Goal: Complete application form: Complete application form

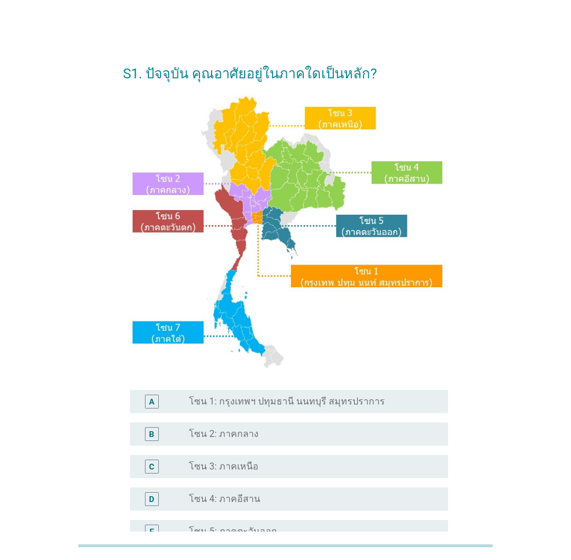
scroll to position [197, 0]
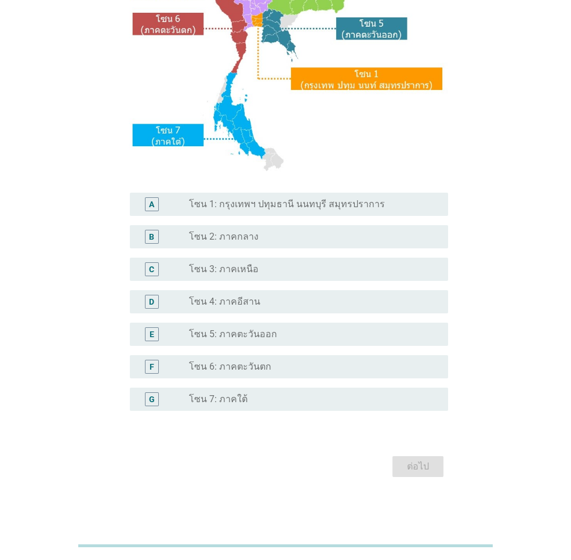
click at [265, 311] on div "D radio_button_unchecked โซน 4: ภาคอีสาน" at bounding box center [289, 301] width 319 height 23
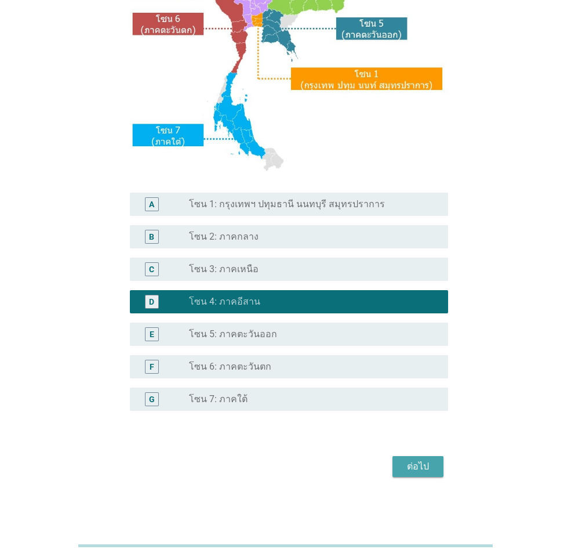
click at [409, 466] on div "ต่อไป" at bounding box center [418, 466] width 32 height 14
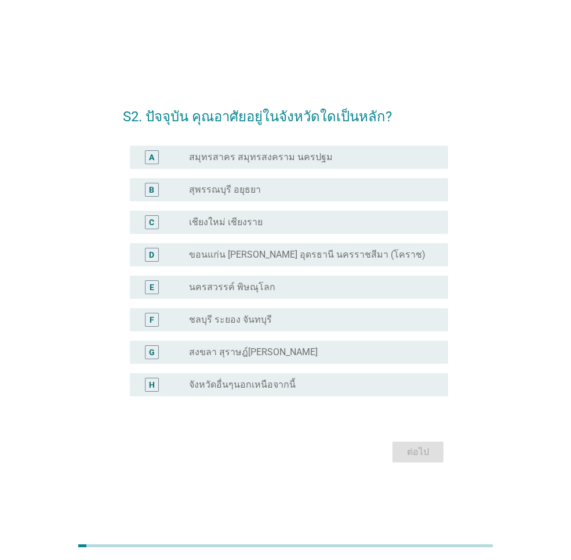
click at [287, 263] on div "D radio_button_unchecked ขอนแก่น [PERSON_NAME] อุดรธานี นครราชสีมา (โคราช)" at bounding box center [289, 254] width 319 height 23
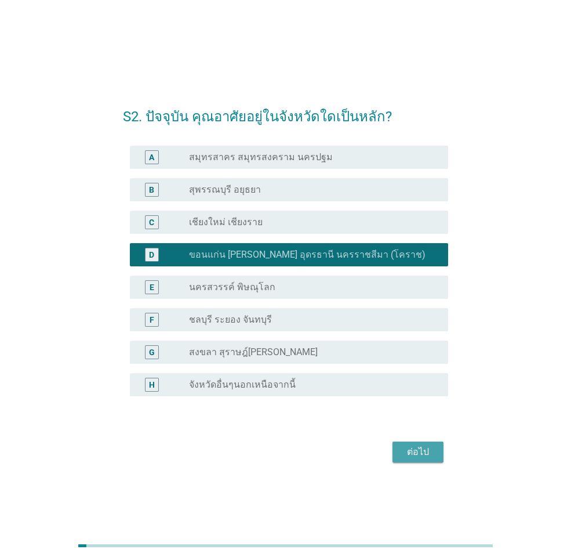
click at [421, 451] on div "ต่อไป" at bounding box center [418, 452] width 32 height 14
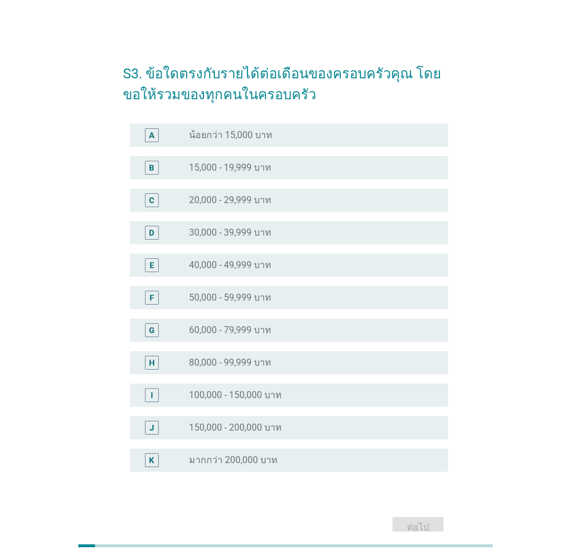
drag, startPoint x: 281, startPoint y: 302, endPoint x: 303, endPoint y: 361, distance: 62.4
click at [281, 302] on div "radio_button_unchecked 50,000 - 59,999 บาท" at bounding box center [309, 298] width 241 height 12
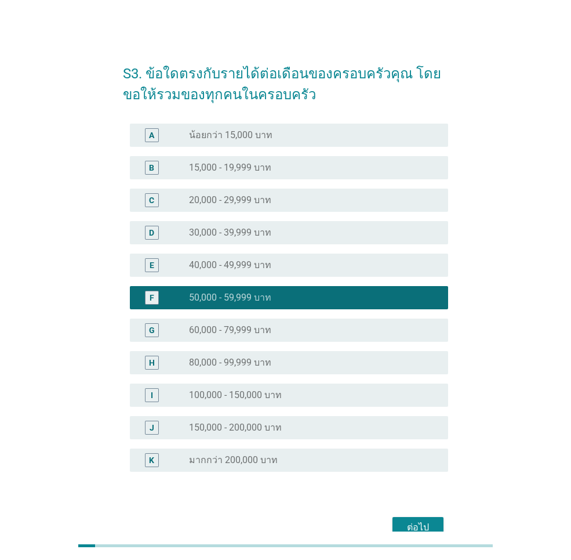
click at [412, 522] on div "ต่อไป" at bounding box center [418, 527] width 32 height 14
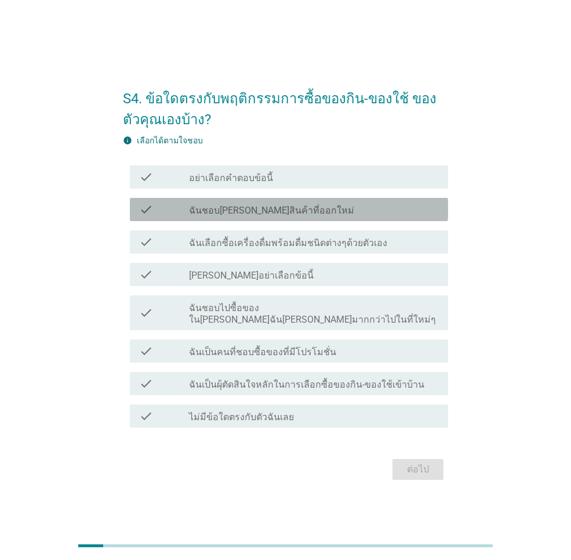
click at [320, 216] on div "check_box_outline_blank ฉันชอบ[PERSON_NAME]สินค้าที่ออกใหม่" at bounding box center [314, 209] width 250 height 14
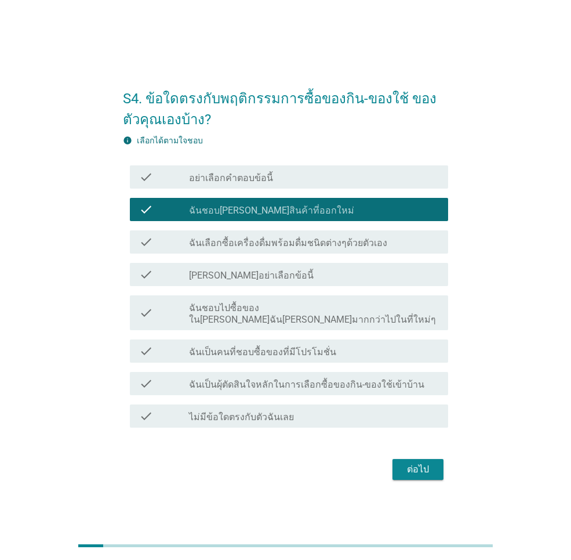
click at [323, 254] on div "check check_box_outline_blank ฉันเลือกซื้อเครื่องดื่มพร้อมดื่มชนิดต่างๆด้วยตัวเ…" at bounding box center [289, 241] width 319 height 23
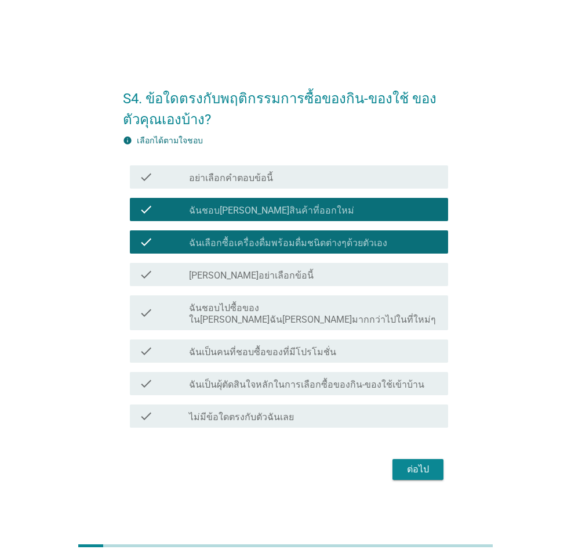
click at [306, 320] on div "check check_box_outline_blank ฉันชอบไปซื้อของใน[PERSON_NAME]ฉัน[PERSON_NAME]มาก…" at bounding box center [289, 312] width 319 height 35
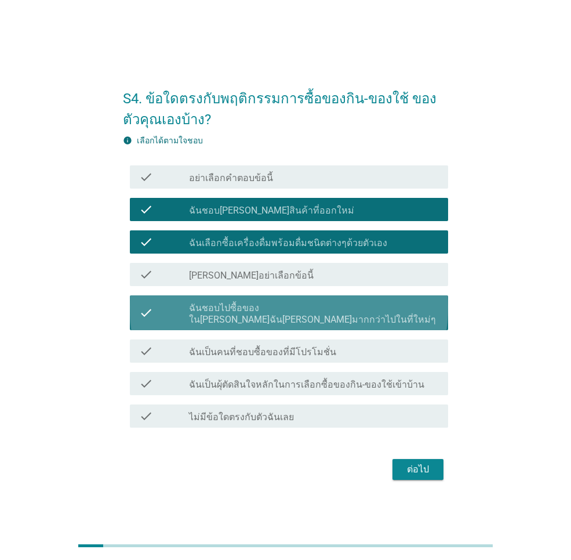
click at [300, 317] on label "ฉันชอบไปซื้อของใน[PERSON_NAME]ฉัน[PERSON_NAME]มากกว่าไปในที่ใหม่ๆ" at bounding box center [314, 313] width 250 height 23
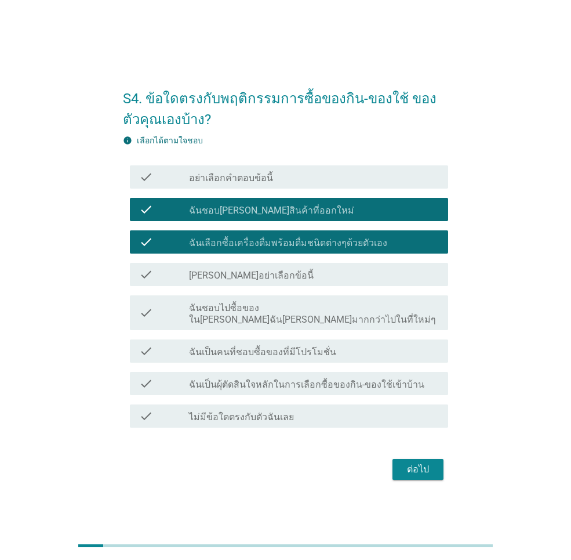
click at [292, 346] on label "ฉันเป็นคนที่ชอบซื้อของที่มีโปรโมชั่น" at bounding box center [262, 352] width 147 height 12
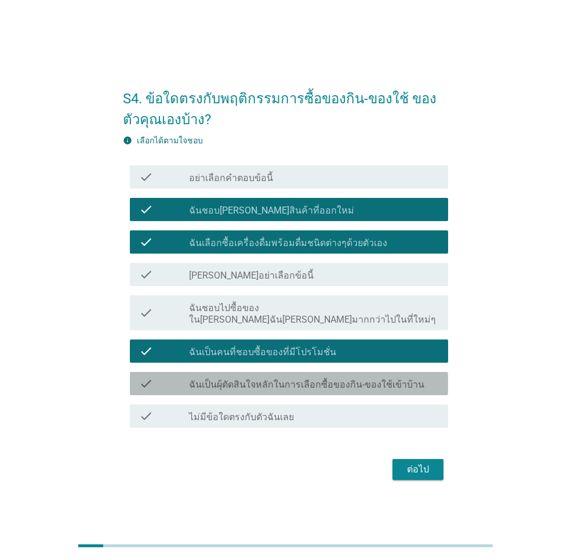
click at [303, 379] on label "ฉันเป็นผุ้ตัดสินใจหลักในการเลือกซื้อของกิน-ของใช้เข้าบ้าน" at bounding box center [307, 385] width 236 height 12
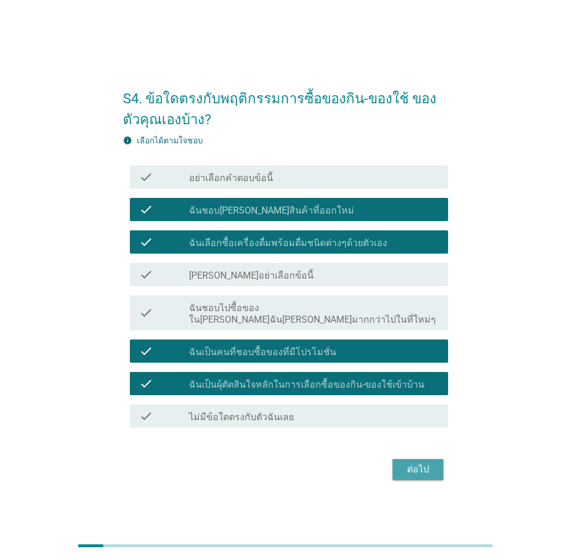
click at [408, 468] on div "ต่อไป" at bounding box center [418, 469] width 32 height 14
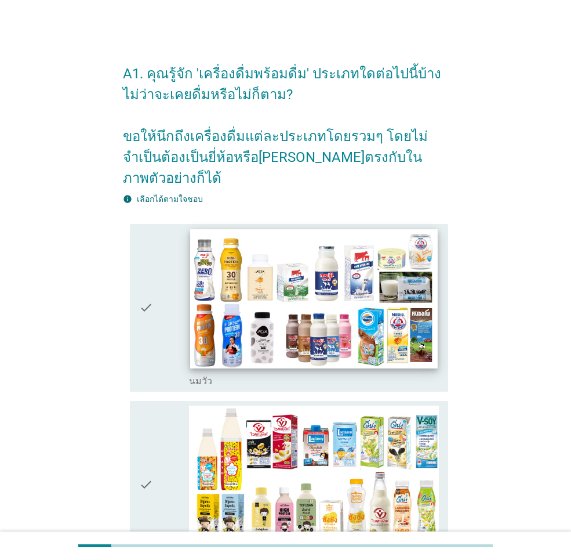
scroll to position [116, 0]
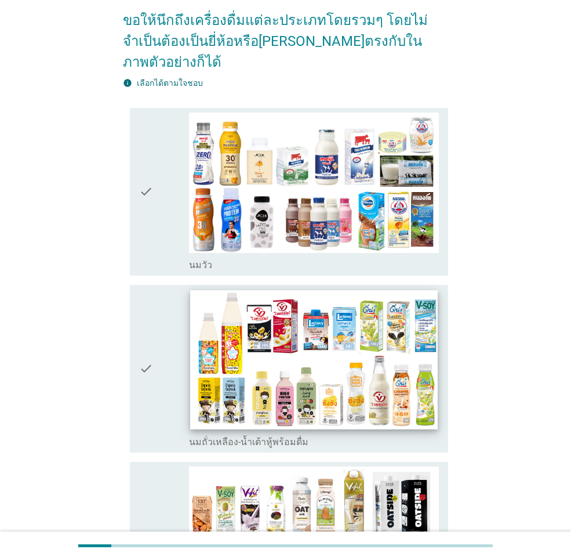
click at [288, 370] on img at bounding box center [313, 359] width 247 height 139
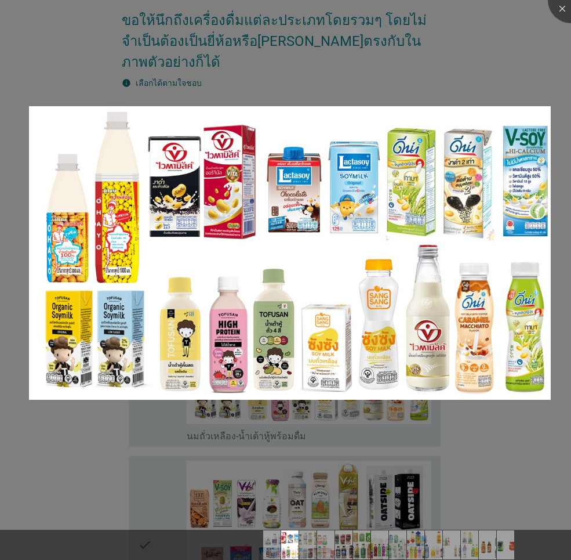
click at [424, 417] on div at bounding box center [285, 280] width 571 height 560
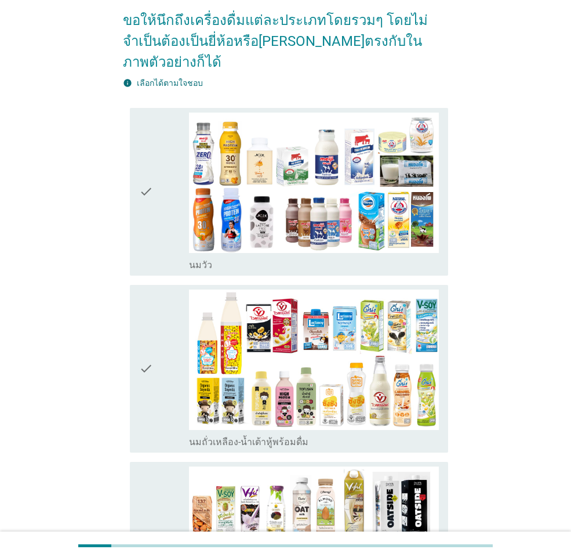
click at [149, 352] on icon "check" at bounding box center [146, 369] width 14 height 158
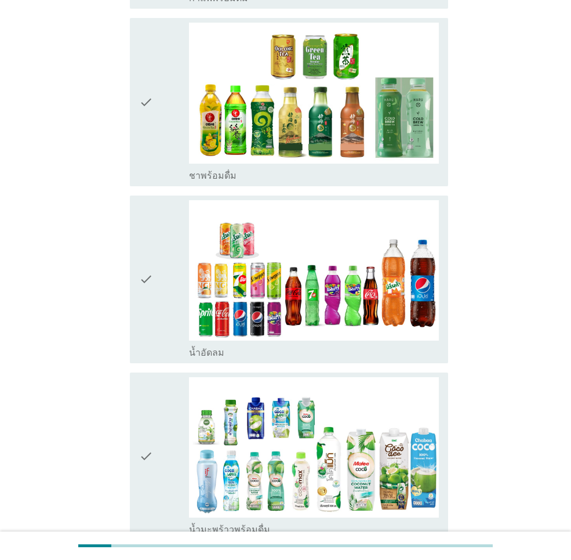
scroll to position [1334, 0]
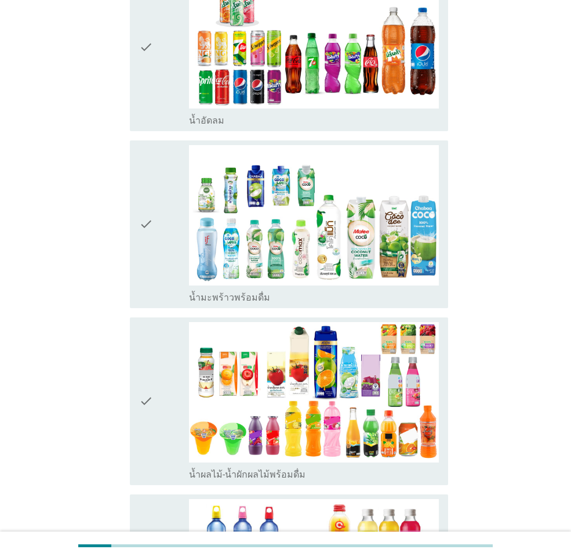
click at [157, 365] on div "check" at bounding box center [164, 401] width 50 height 158
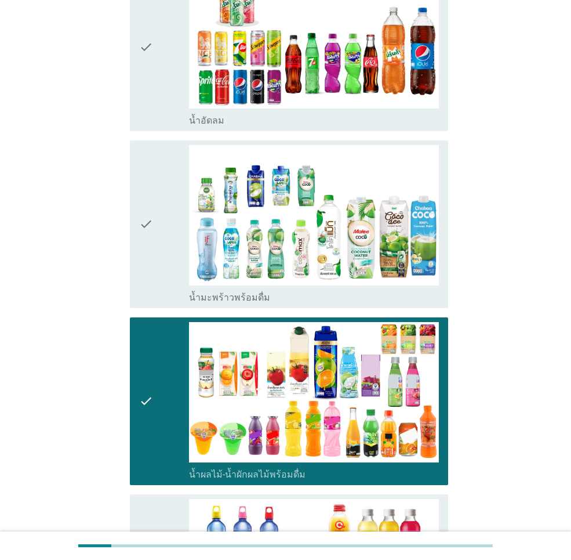
click at [146, 207] on icon "check" at bounding box center [146, 224] width 14 height 158
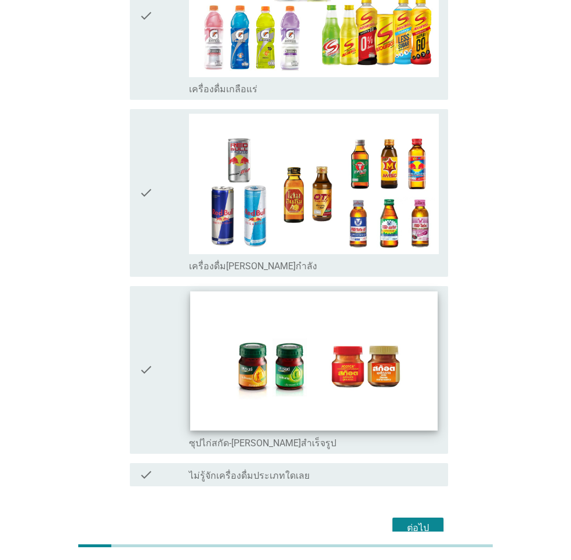
scroll to position [2280, 0]
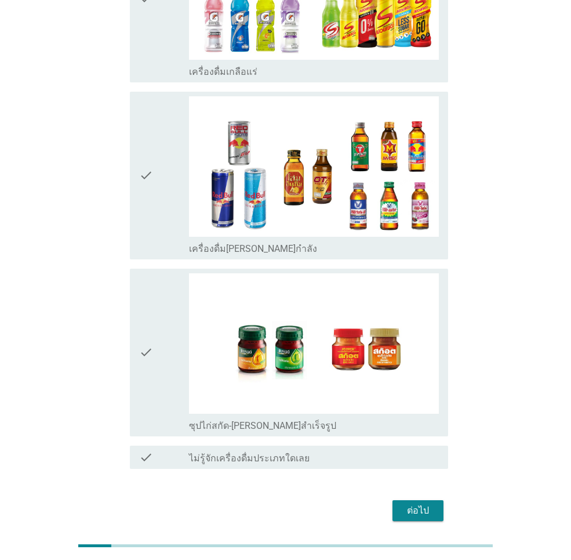
click at [408, 504] on div "ต่อไป" at bounding box center [418, 511] width 32 height 14
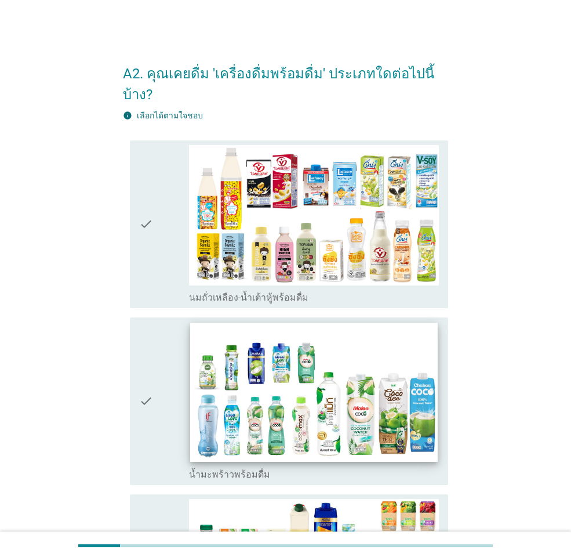
scroll to position [58, 0]
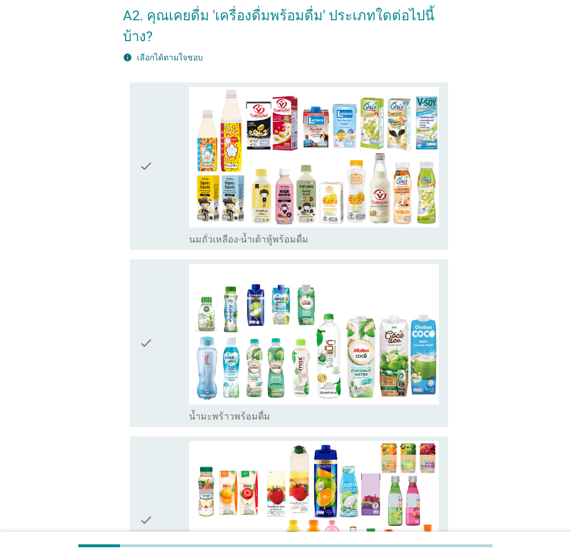
click at [158, 162] on div "check" at bounding box center [164, 166] width 50 height 158
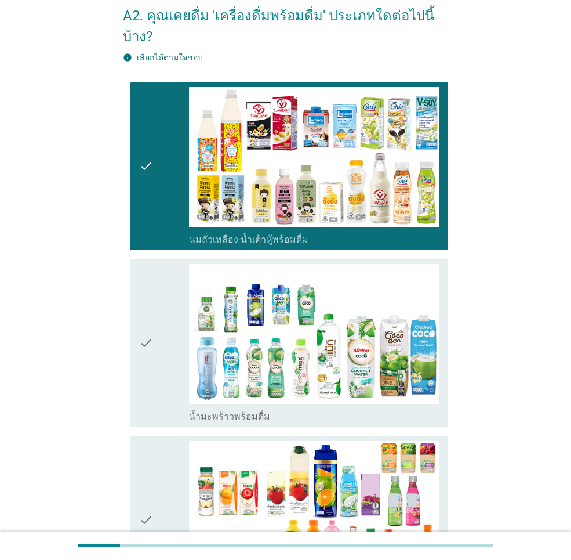
click at [157, 309] on div "check" at bounding box center [164, 343] width 50 height 158
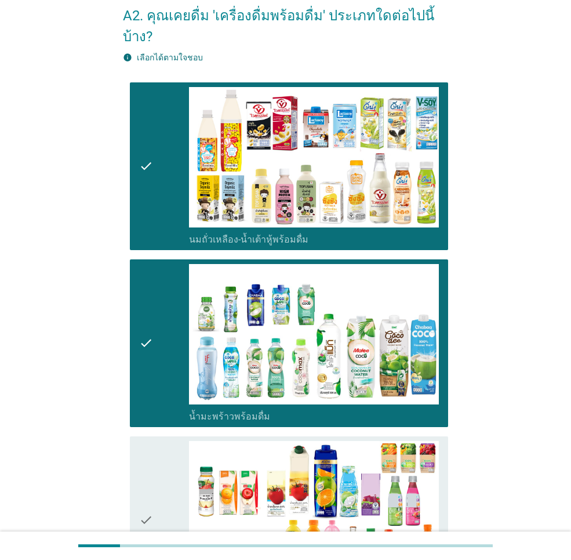
scroll to position [232, 0]
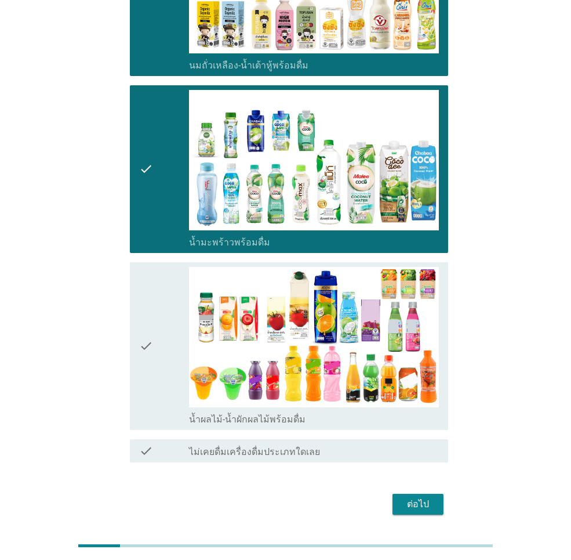
click at [151, 367] on icon "check" at bounding box center [146, 346] width 14 height 158
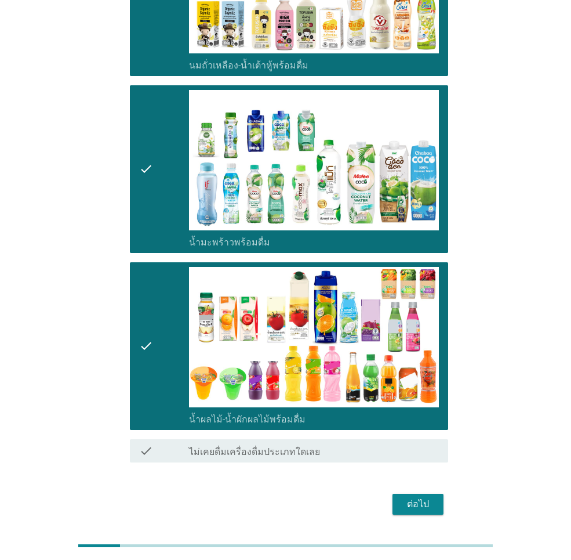
click at [413, 497] on div "ต่อไป" at bounding box center [418, 504] width 32 height 14
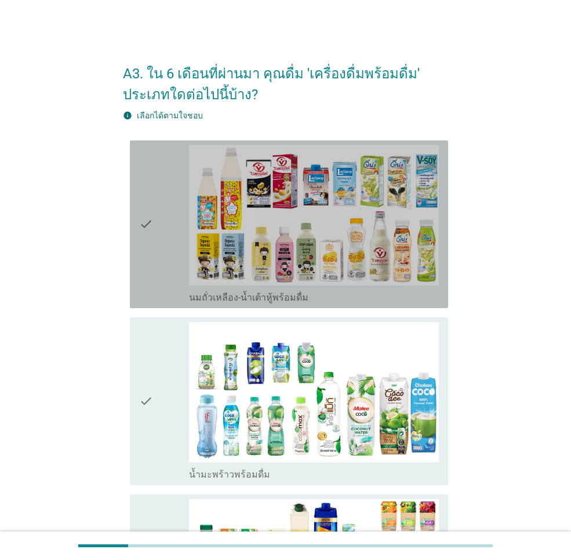
click at [143, 222] on icon "check" at bounding box center [146, 224] width 14 height 158
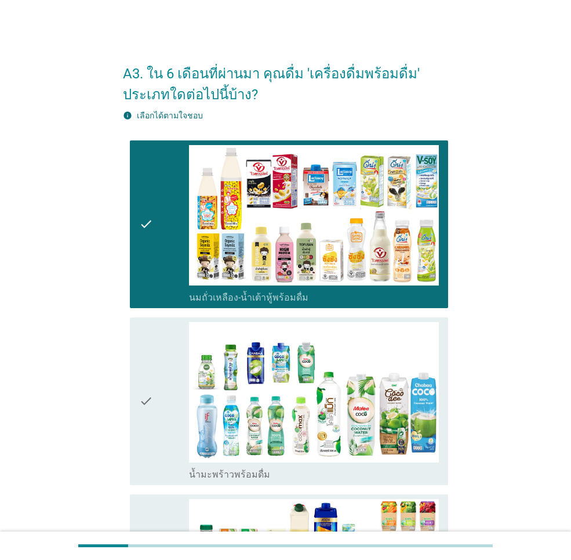
click at [132, 368] on div "check check_box_outline_blank น้ำมะพร้าวพร้อมดื่ม" at bounding box center [289, 401] width 319 height 168
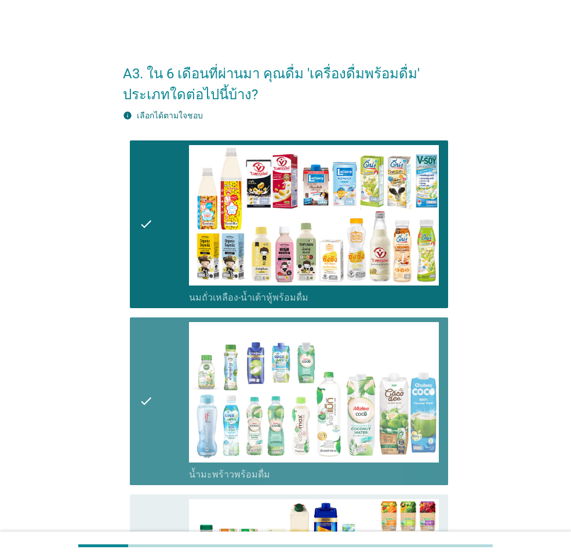
scroll to position [270, 0]
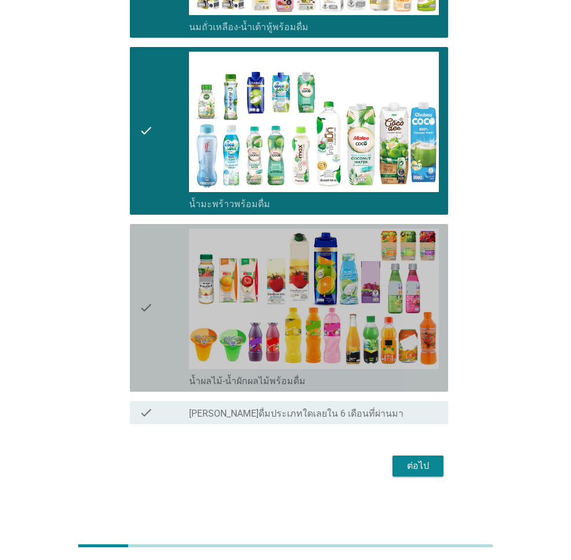
click at [144, 359] on icon "check" at bounding box center [146, 308] width 14 height 158
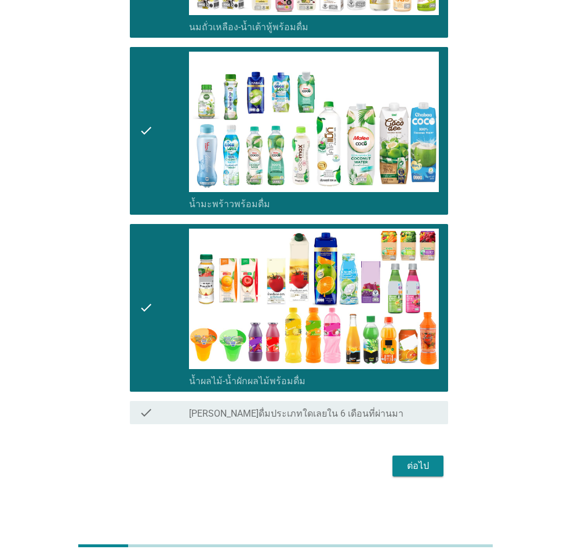
click at [408, 466] on div "ต่อไป" at bounding box center [418, 466] width 32 height 14
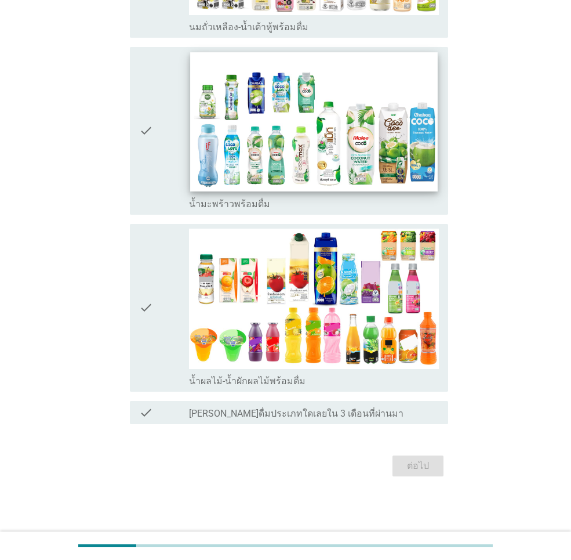
scroll to position [0, 0]
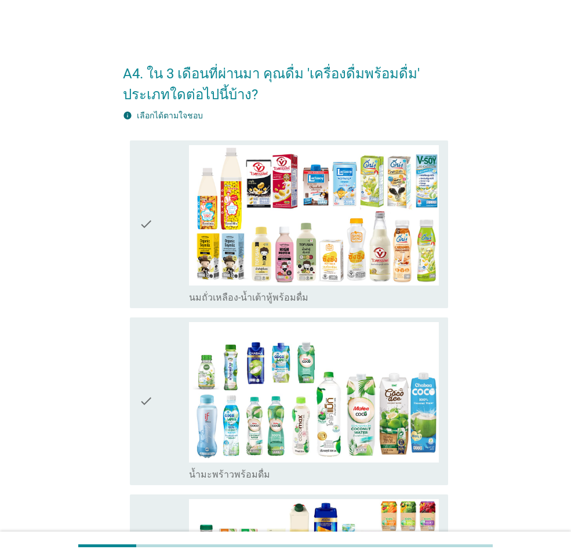
click at [141, 222] on icon "check" at bounding box center [146, 224] width 14 height 158
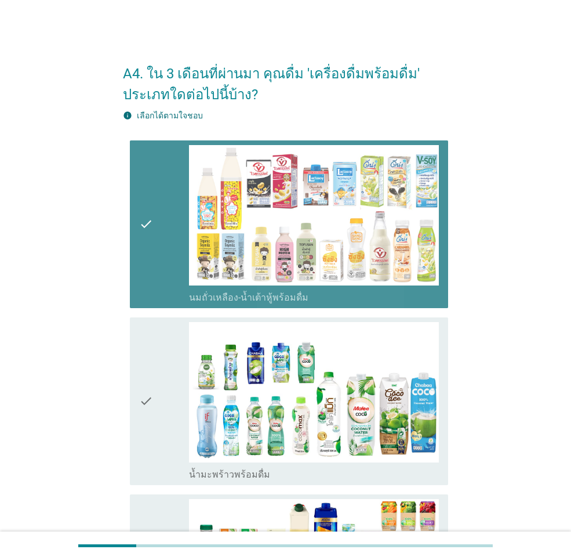
click at [149, 386] on icon "check" at bounding box center [146, 401] width 14 height 158
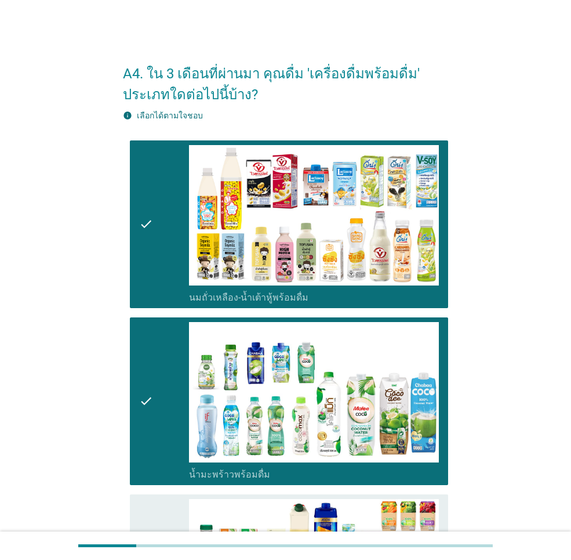
scroll to position [232, 0]
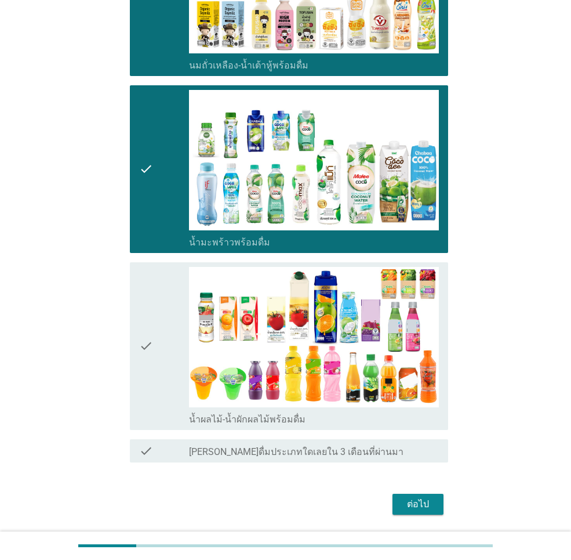
click at [145, 387] on icon "check" at bounding box center [146, 346] width 14 height 158
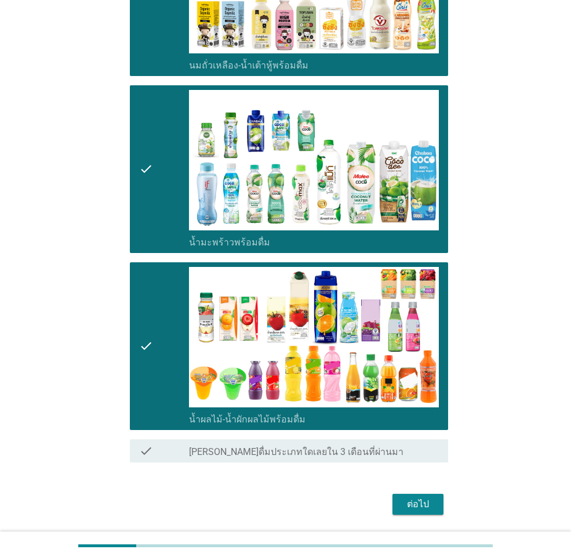
click at [429, 500] on div "ต่อไป" at bounding box center [418, 504] width 32 height 14
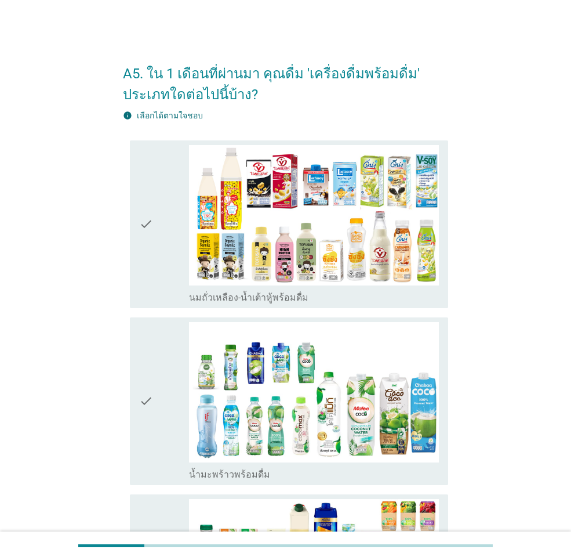
drag, startPoint x: 119, startPoint y: 255, endPoint x: 132, endPoint y: 273, distance: 22.4
click at [119, 255] on div "A5. ใน 1 เดือนที่ผ่านมา คุณดื่ม 'เครื่องดื่มพร้อมดื่ม' ประเภทใดต่อไปนี้บ้าง? in…" at bounding box center [286, 401] width 344 height 718
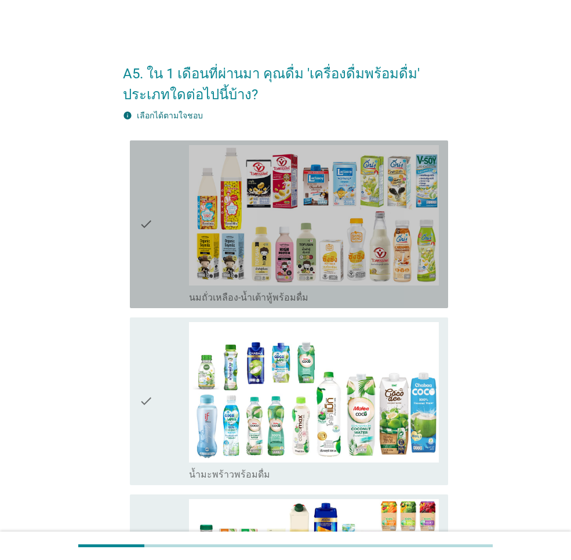
click at [161, 295] on div "check" at bounding box center [164, 224] width 50 height 158
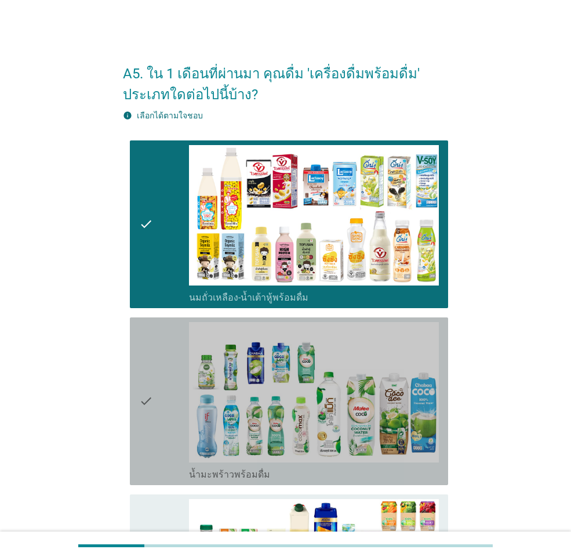
click at [141, 365] on icon "check" at bounding box center [146, 401] width 14 height 158
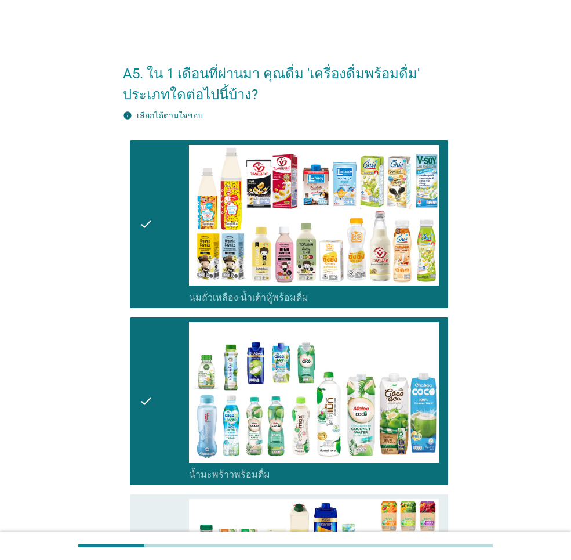
scroll to position [232, 0]
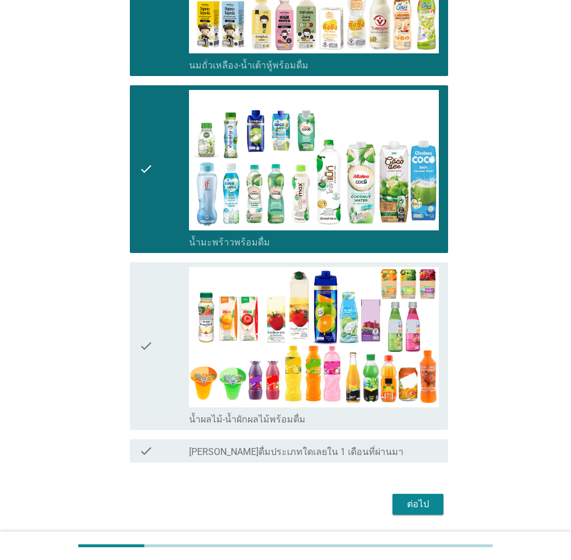
click at [149, 386] on icon "check" at bounding box center [146, 346] width 14 height 158
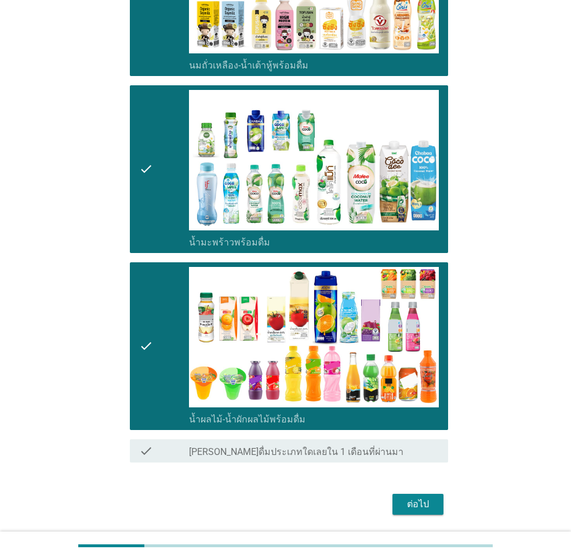
click at [424, 509] on div "ต่อไป" at bounding box center [418, 504] width 32 height 14
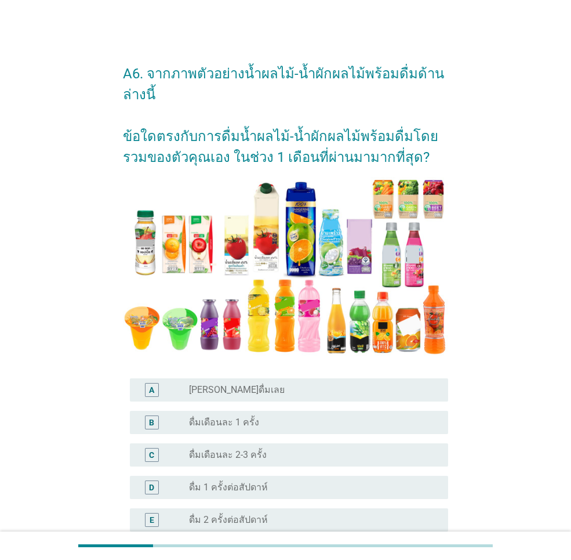
scroll to position [174, 0]
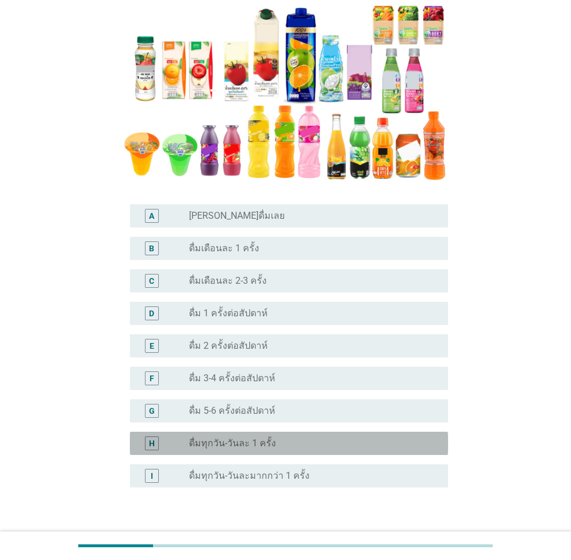
click at [235, 444] on label "ดื่มทุกวัน-วันละ 1 ครั้ง" at bounding box center [232, 443] width 87 height 12
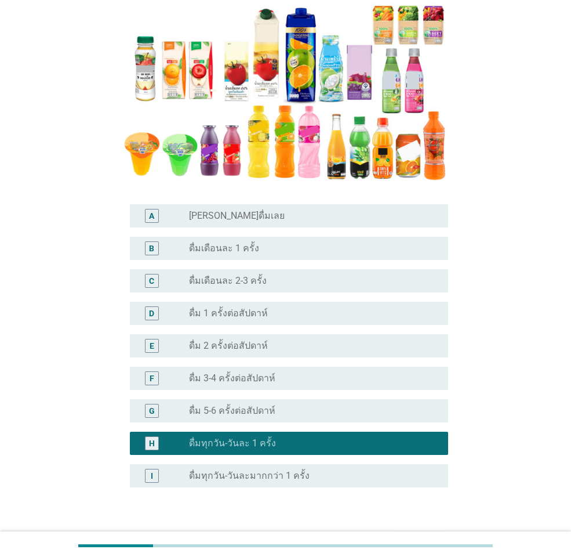
scroll to position [251, 0]
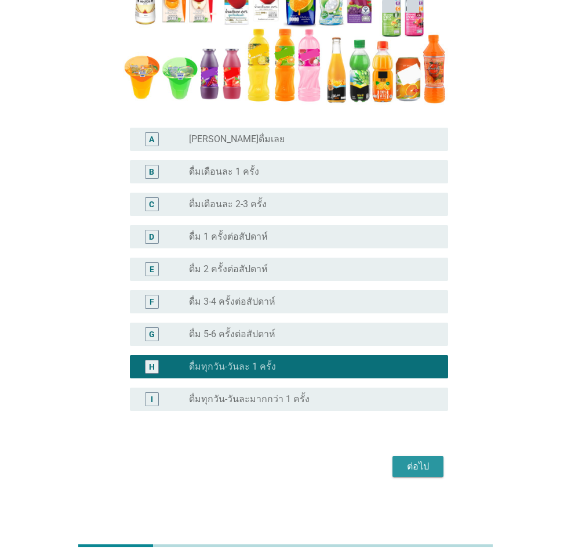
drag, startPoint x: 418, startPoint y: 460, endPoint x: 411, endPoint y: 465, distance: 8.4
click at [418, 461] on div "ต่อไป" at bounding box center [418, 466] width 32 height 14
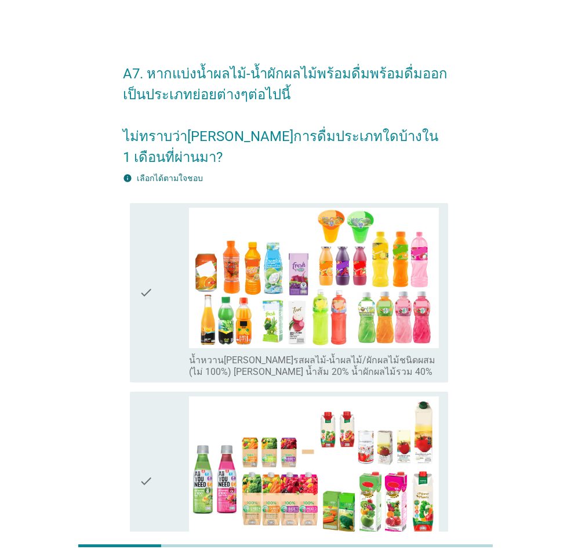
scroll to position [174, 0]
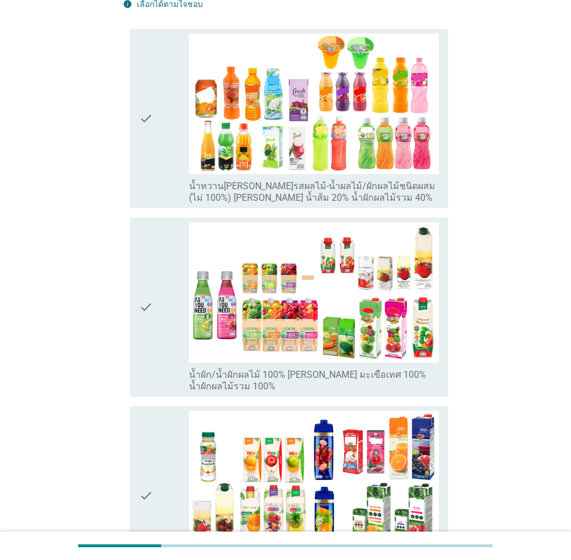
click at [158, 306] on div "check" at bounding box center [164, 307] width 50 height 170
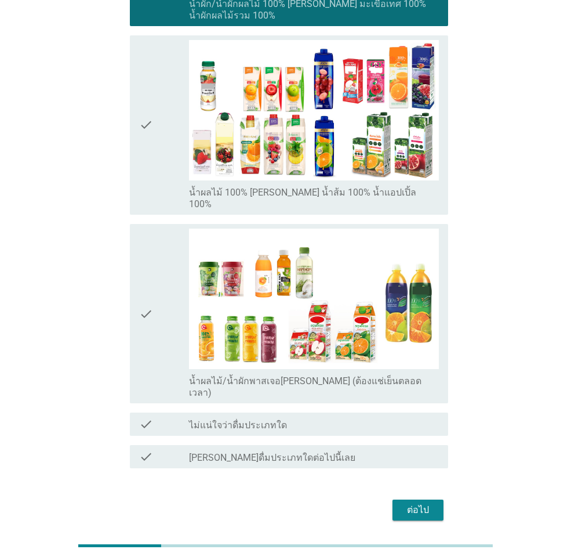
scroll to position [487, 0]
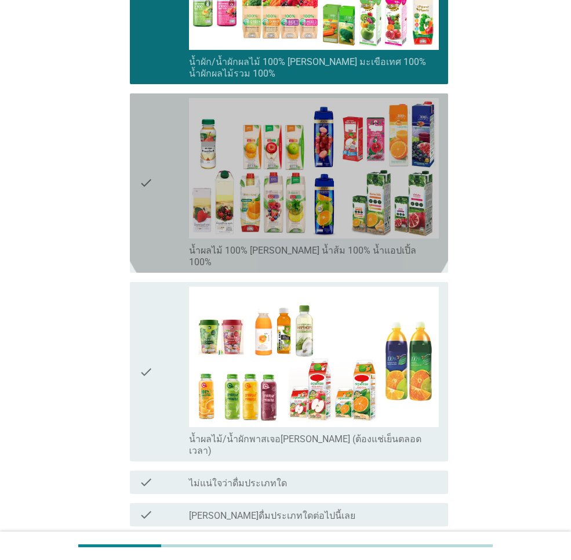
click at [153, 191] on icon "check" at bounding box center [146, 183] width 14 height 170
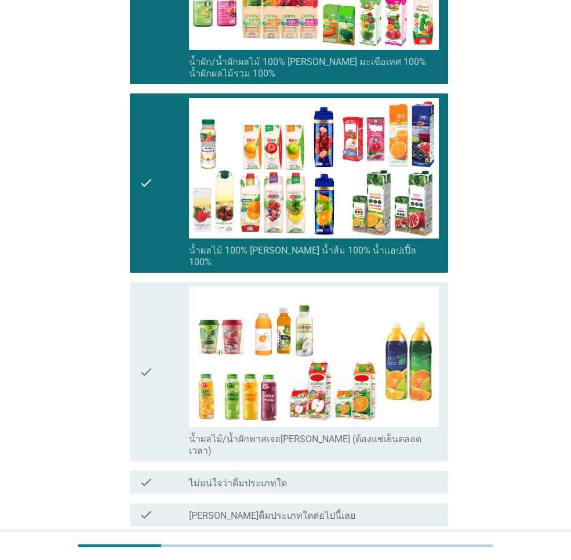
click at [434, 558] on button "ต่อไป" at bounding box center [418, 568] width 51 height 21
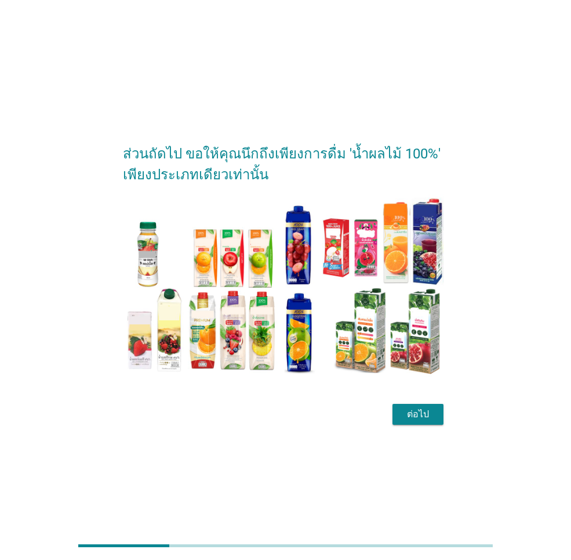
click at [425, 412] on div "ต่อไป" at bounding box center [418, 414] width 32 height 14
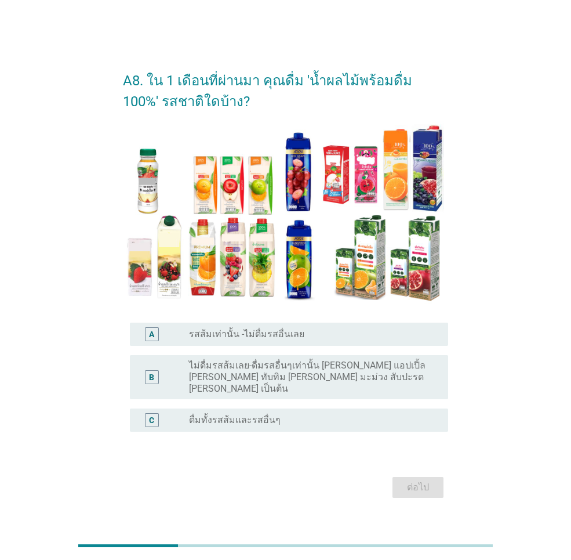
click at [262, 415] on label "ดื่มทั้งรสส้มและรสอื่นๆ" at bounding box center [235, 420] width 92 height 12
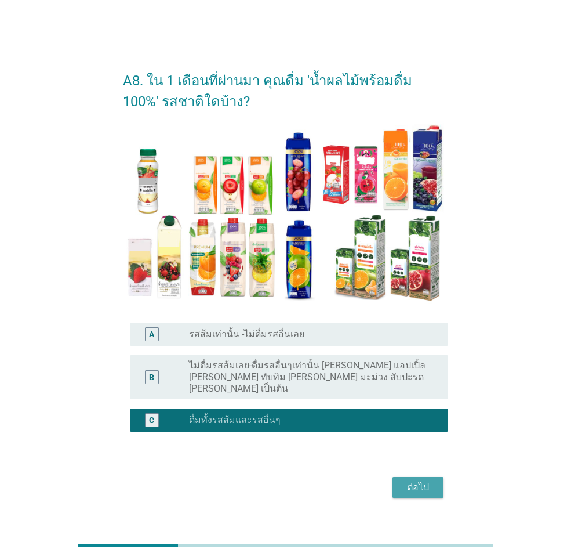
click at [417, 480] on div "ต่อไป" at bounding box center [418, 487] width 32 height 14
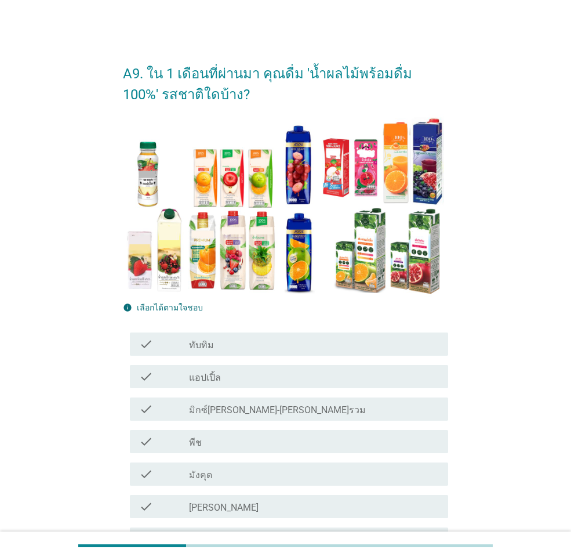
click at [238, 374] on div "check_box_outline_blank แอปเปิ้ล" at bounding box center [314, 377] width 250 height 14
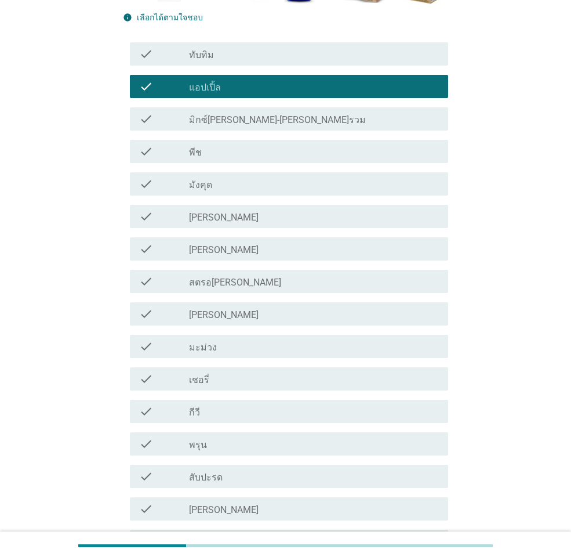
scroll to position [348, 0]
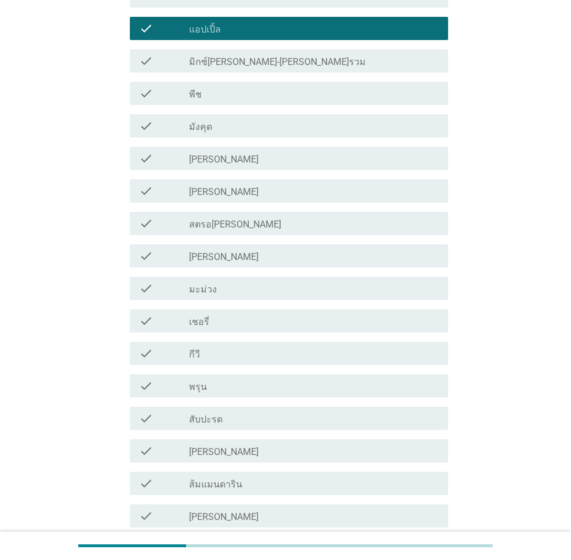
click at [224, 450] on div "check_box_outline_blank [PERSON_NAME]" at bounding box center [314, 451] width 250 height 14
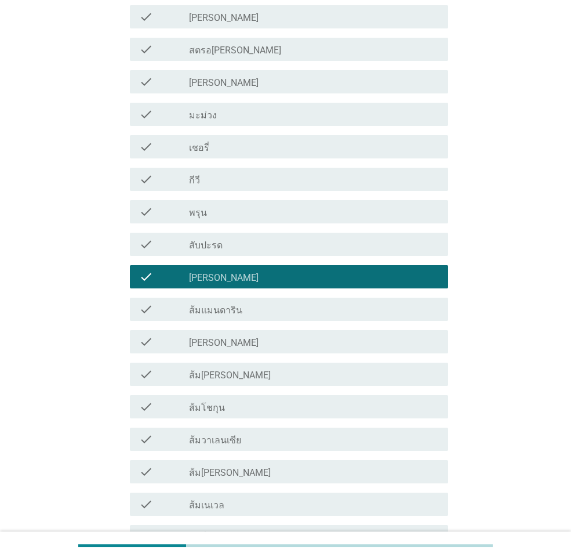
scroll to position [580, 0]
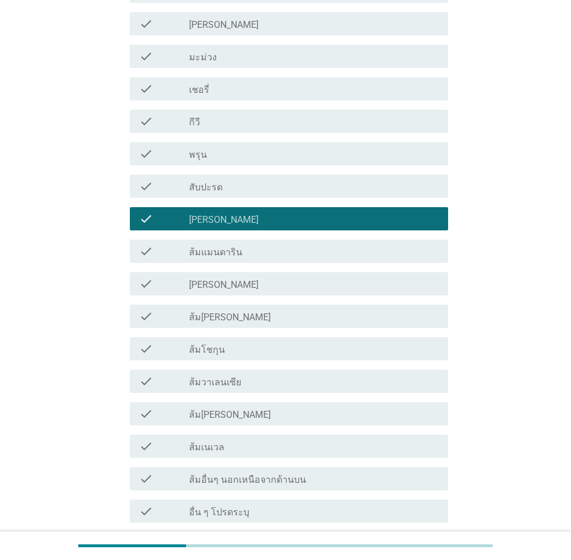
click at [258, 377] on div "check_box_outline_blank ส้มวาเลนเซีย" at bounding box center [314, 381] width 250 height 14
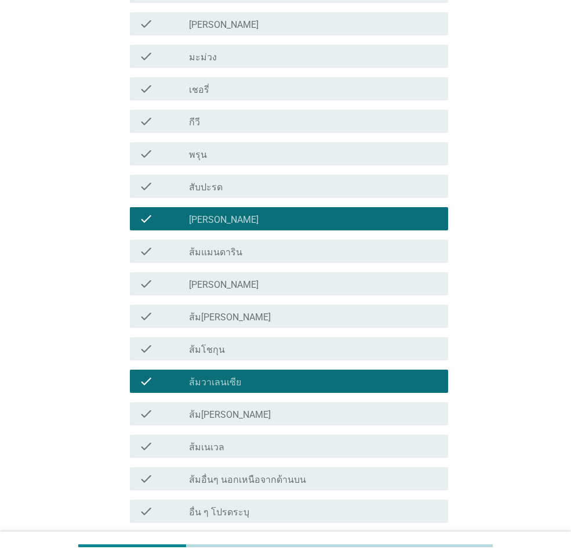
scroll to position [638, 0]
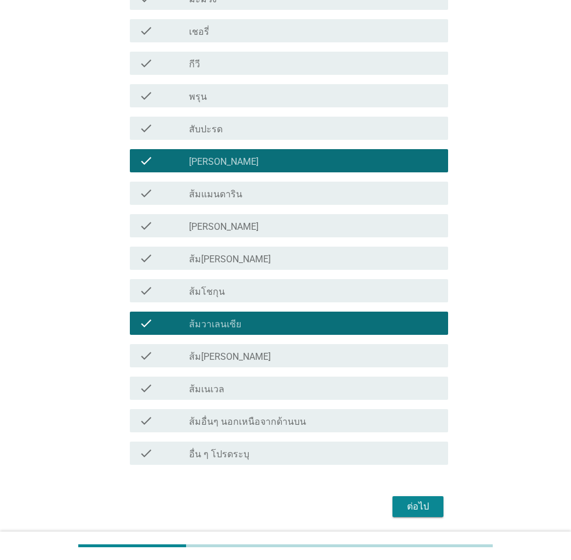
click at [258, 194] on div "check_box_outline_blank ส้มแมนดาริน" at bounding box center [314, 193] width 250 height 14
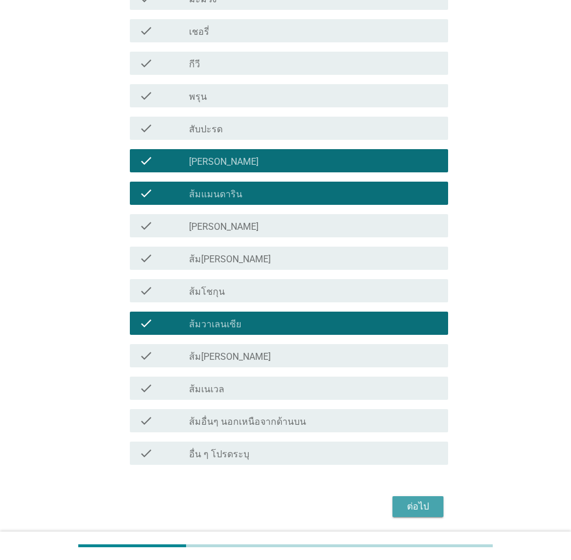
click at [419, 496] on button "ต่อไป" at bounding box center [418, 506] width 51 height 21
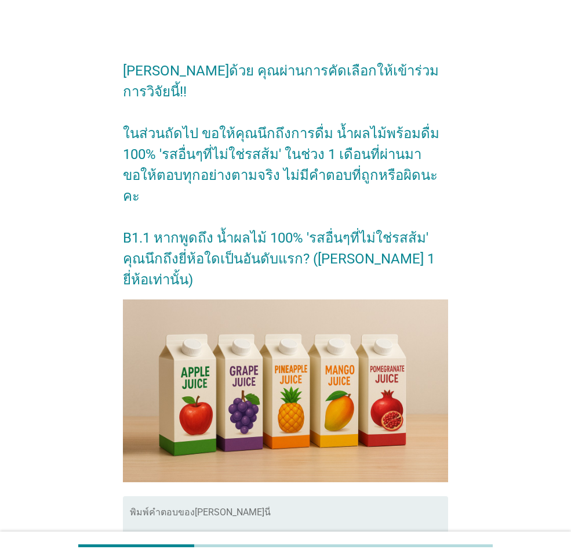
scroll to position [119, 0]
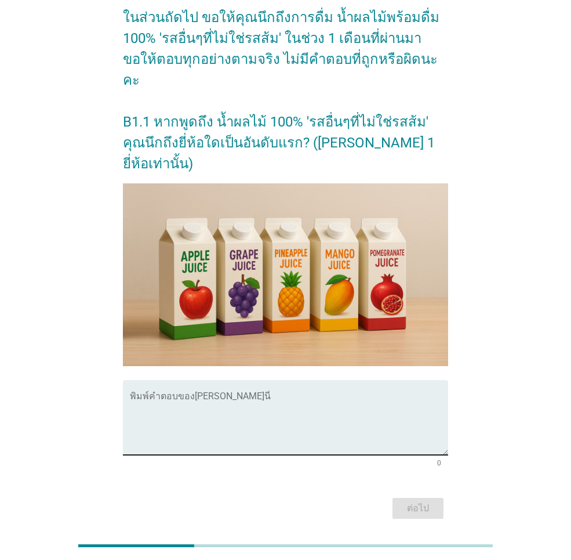
click at [278, 394] on textarea "พิมพ์คำตอบของคุณ ที่นี่" at bounding box center [289, 424] width 319 height 61
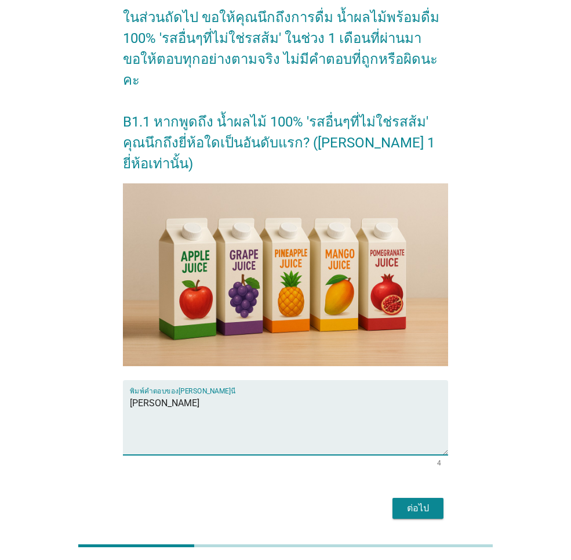
type textarea "[PERSON_NAME]"
click at [419, 501] on div "ต่อไป" at bounding box center [418, 508] width 32 height 14
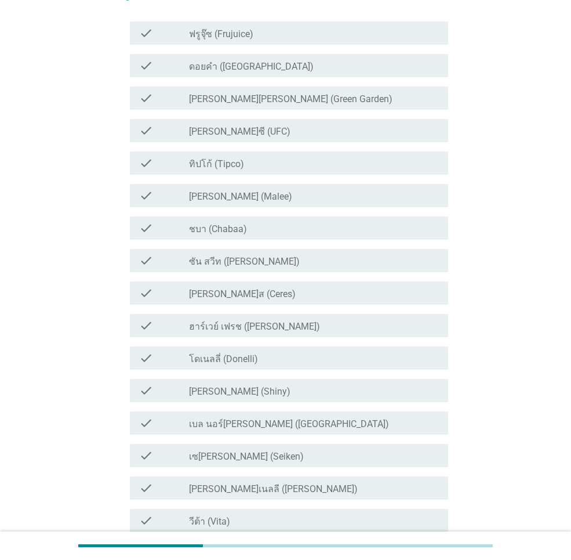
scroll to position [0, 0]
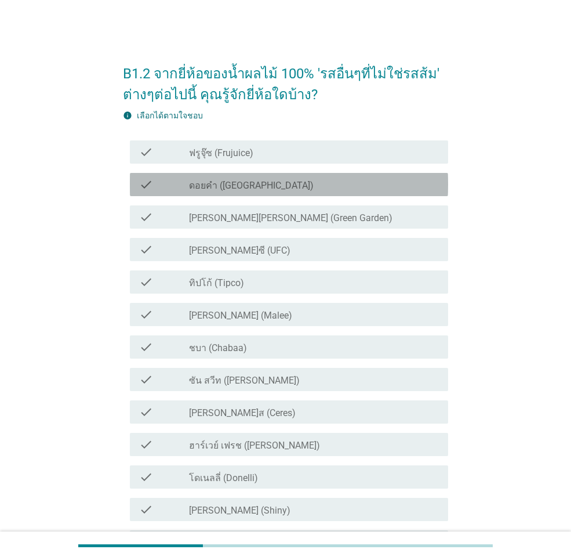
click at [283, 187] on div "check_box_outline_blank ดอยคำ (Doi-Khham)" at bounding box center [314, 185] width 250 height 14
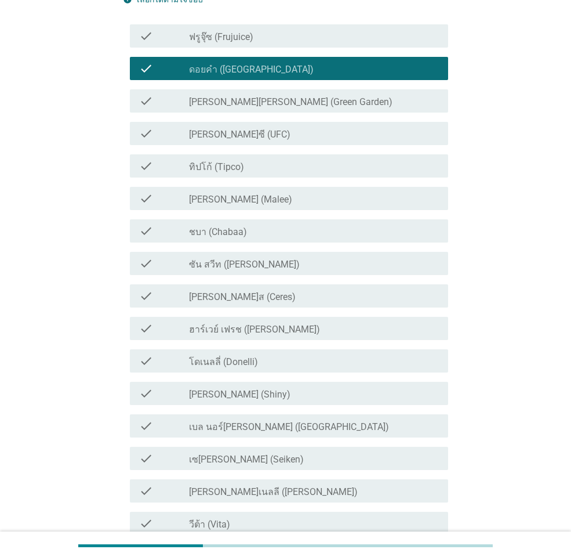
scroll to position [259, 0]
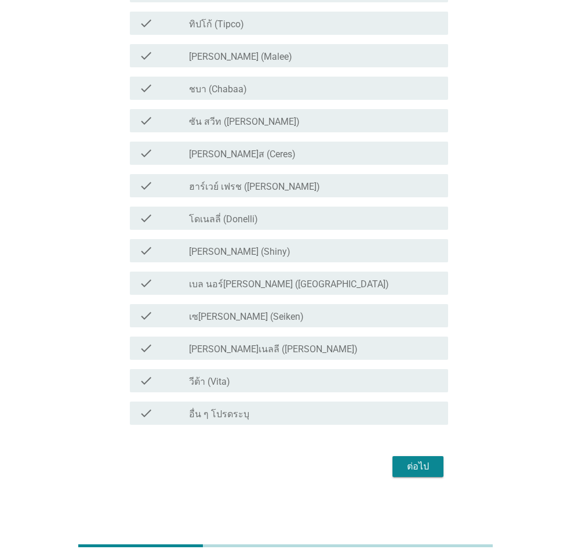
click at [288, 56] on div "check_box_outline_blank [PERSON_NAME] (Malee)" at bounding box center [314, 56] width 250 height 14
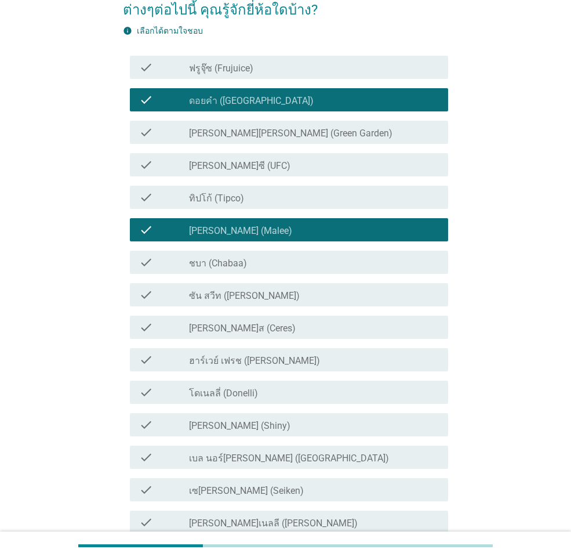
scroll to position [27, 0]
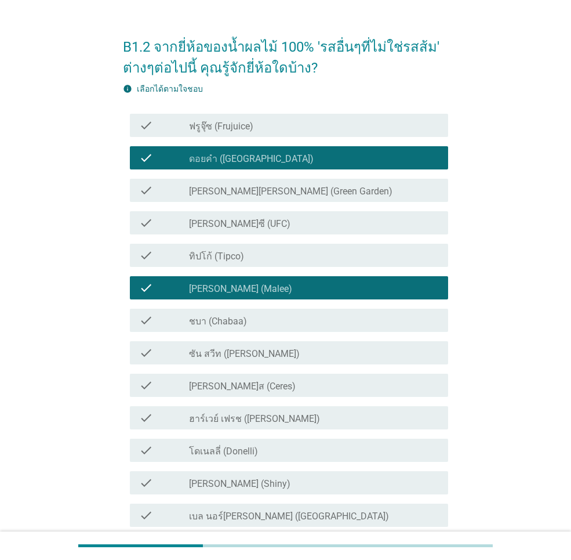
click at [278, 258] on div "check_box_outline_blank ทิปโก้ (Tipco)" at bounding box center [314, 255] width 250 height 14
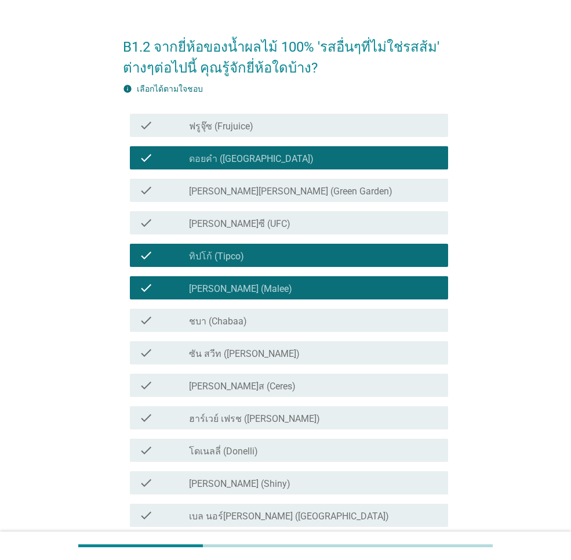
scroll to position [201, 0]
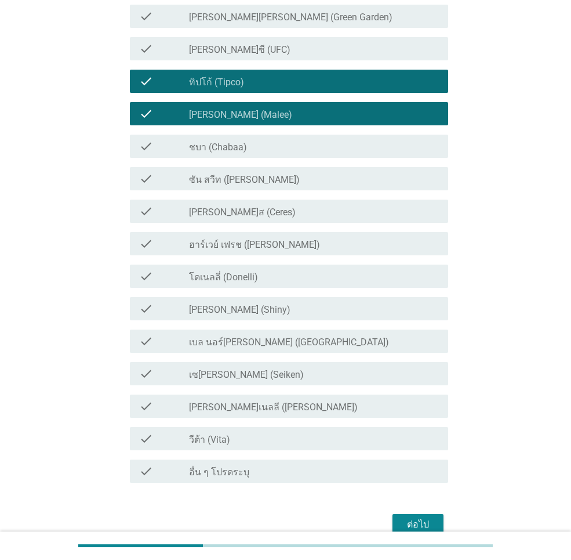
click at [422, 522] on div "ต่อไป" at bounding box center [418, 525] width 32 height 14
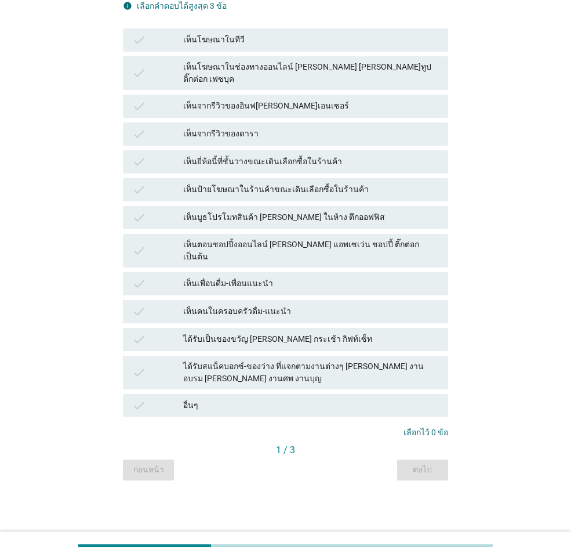
scroll to position [0, 0]
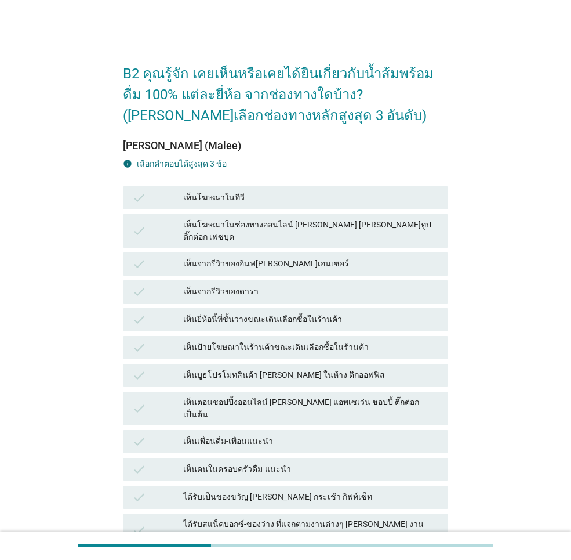
click at [268, 201] on div "เห็นโฆษณาในทีวี" at bounding box center [311, 198] width 256 height 14
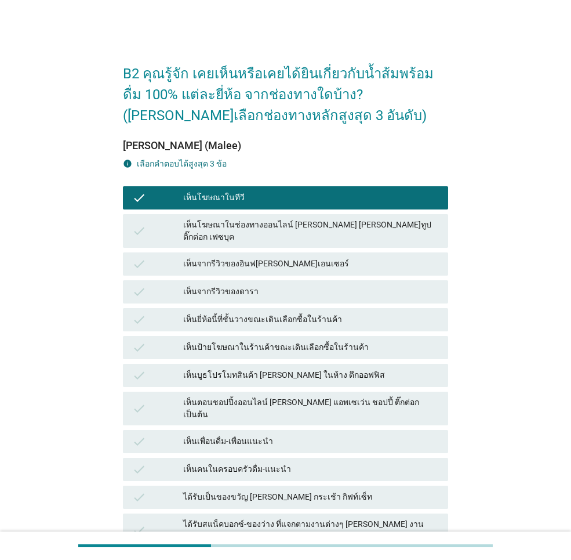
click at [270, 220] on div "เห็นโฆษณาในช่องทางออนไลน์ [PERSON_NAME] [PERSON_NAME]ทูป ติ๊กต่อก เฟซบุค" at bounding box center [311, 231] width 256 height 24
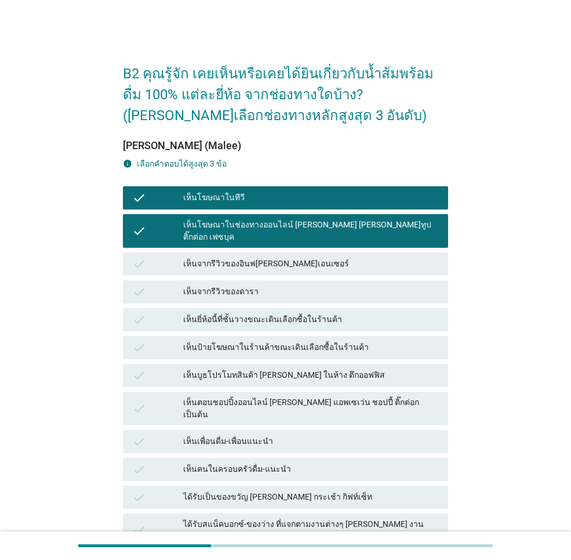
click at [285, 313] on div "เห็นยี่ห้อนี้ที่ชั้นวางขณะเดินเลือกซื้อในร้านค้า" at bounding box center [311, 320] width 256 height 14
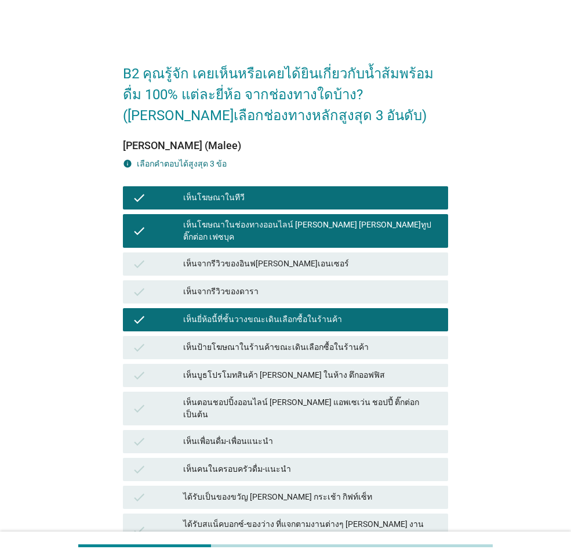
scroll to position [137, 0]
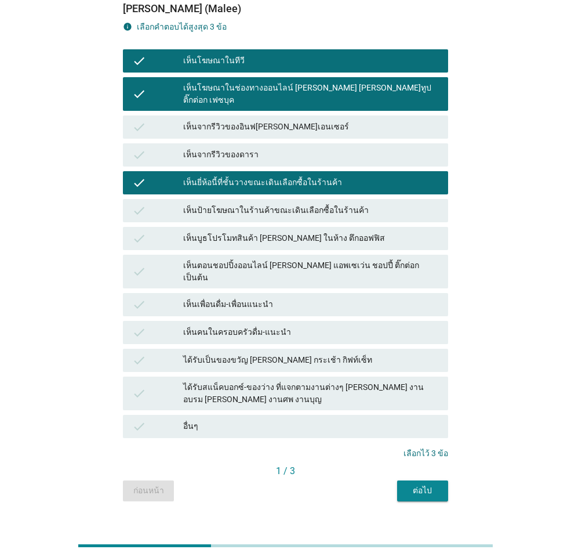
click at [419, 484] on div "ต่อไป" at bounding box center [423, 490] width 32 height 12
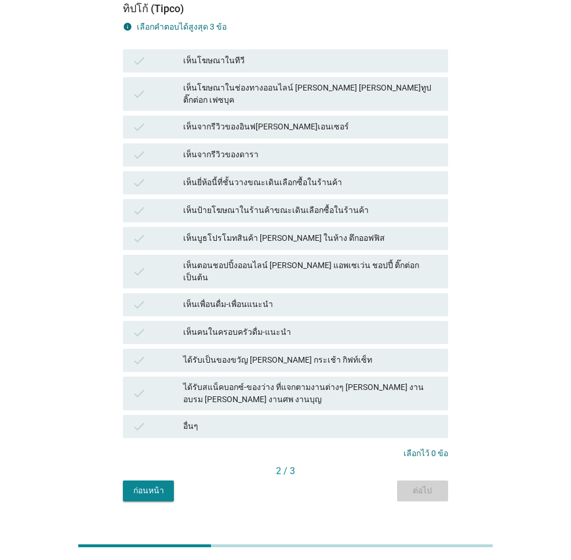
scroll to position [0, 0]
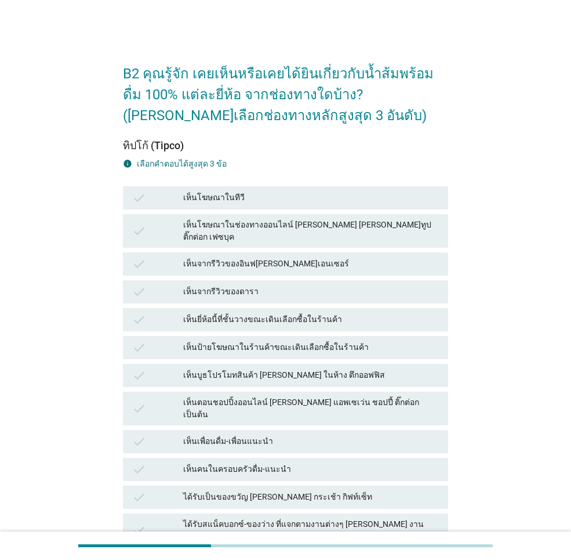
click at [248, 201] on div "เห็นโฆษณาในทีวี" at bounding box center [311, 198] width 256 height 14
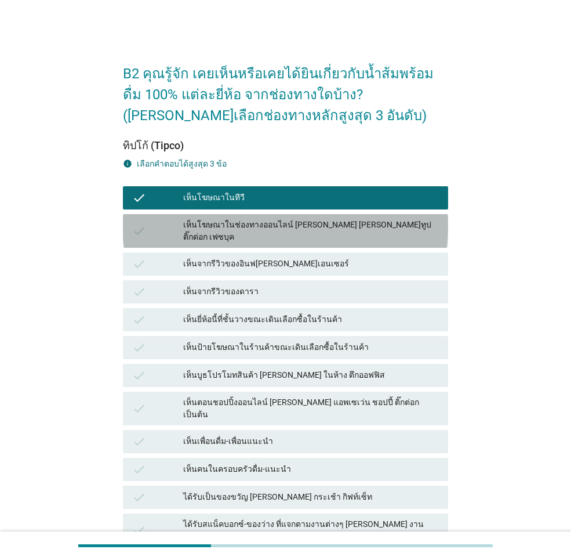
click at [252, 227] on div "เห็นโฆษณาในช่องทางออนไลน์ [PERSON_NAME] [PERSON_NAME]ทูป ติ๊กต่อก เฟซบุค" at bounding box center [311, 231] width 256 height 24
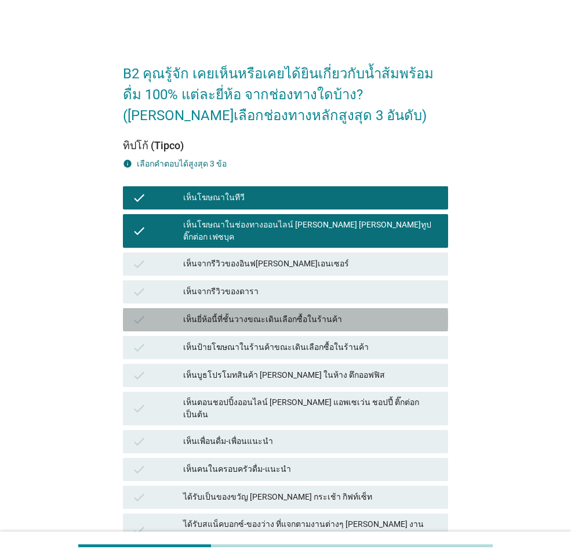
click at [261, 313] on div "เห็นยี่ห้อนี้ที่ชั้นวางขณะเดินเลือกซื้อในร้านค้า" at bounding box center [311, 320] width 256 height 14
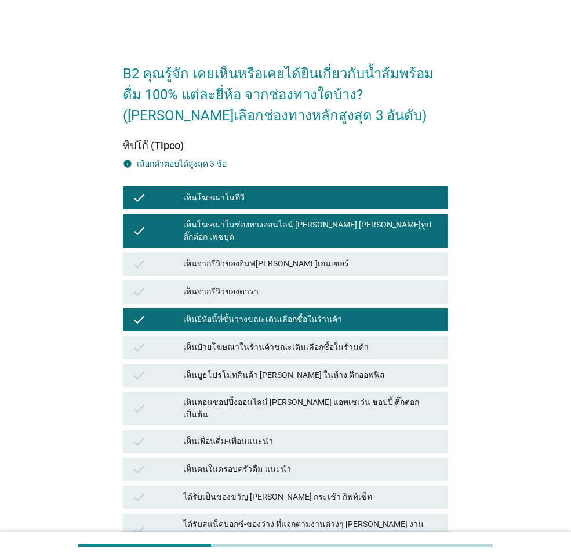
scroll to position [137, 0]
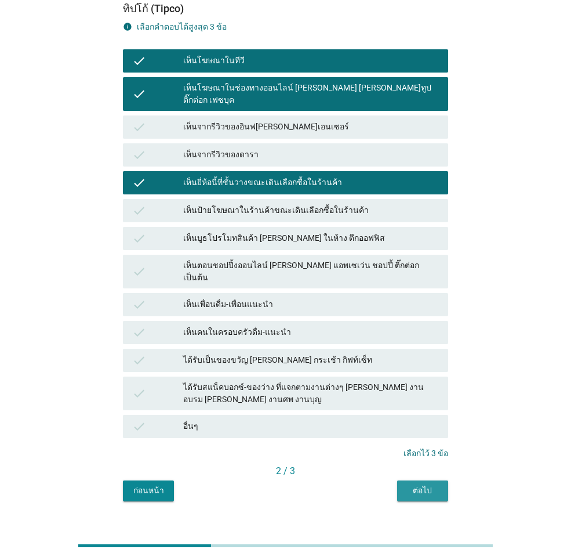
click at [421, 480] on button "ต่อไป" at bounding box center [422, 490] width 51 height 21
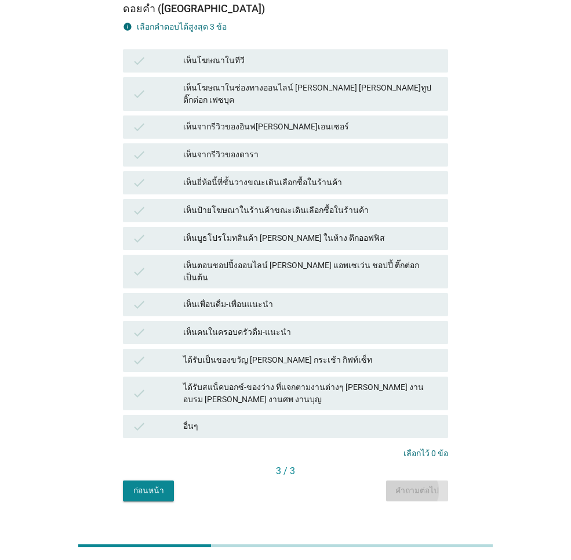
scroll to position [0, 0]
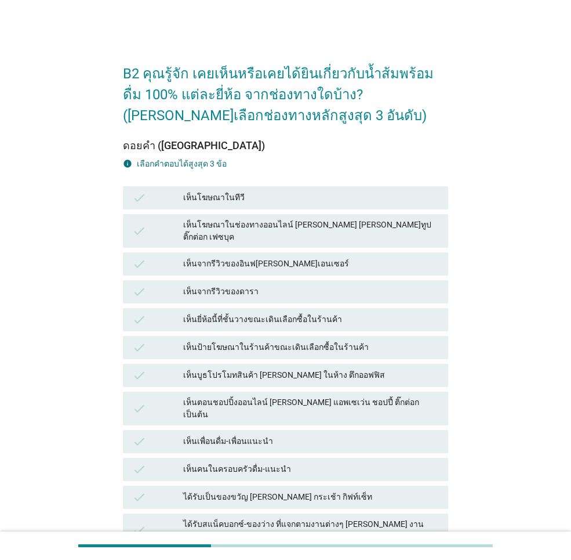
click at [251, 203] on div "เห็นโฆษณาในทีวี" at bounding box center [311, 198] width 256 height 14
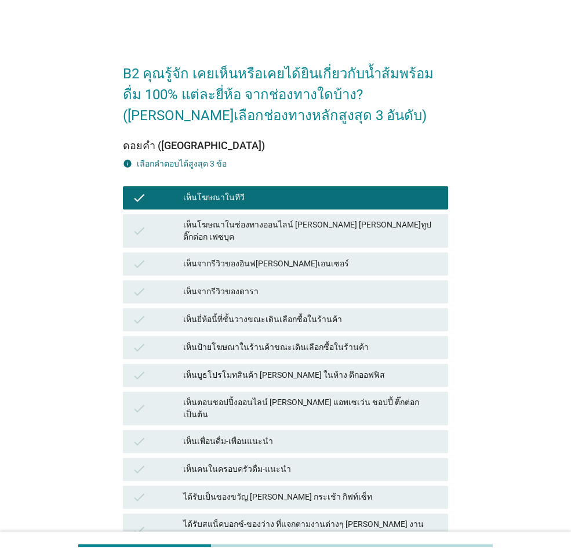
click at [255, 227] on div "เห็นโฆษณาในช่องทางออนไลน์ [PERSON_NAME] [PERSON_NAME]ทูป ติ๊กต่อก เฟซบุค" at bounding box center [311, 231] width 256 height 24
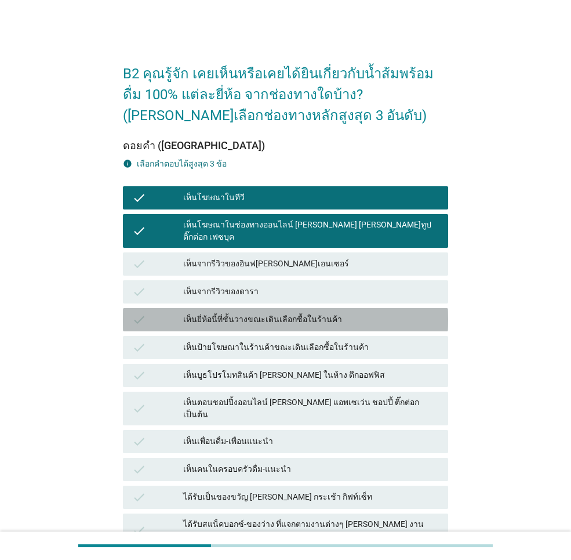
click at [266, 313] on div "เห็นยี่ห้อนี้ที่ชั้นวางขณะเดินเลือกซื้อในร้านค้า" at bounding box center [311, 320] width 256 height 14
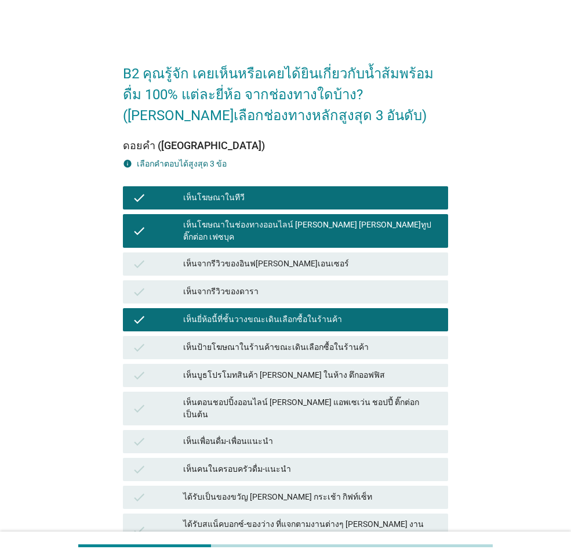
scroll to position [137, 0]
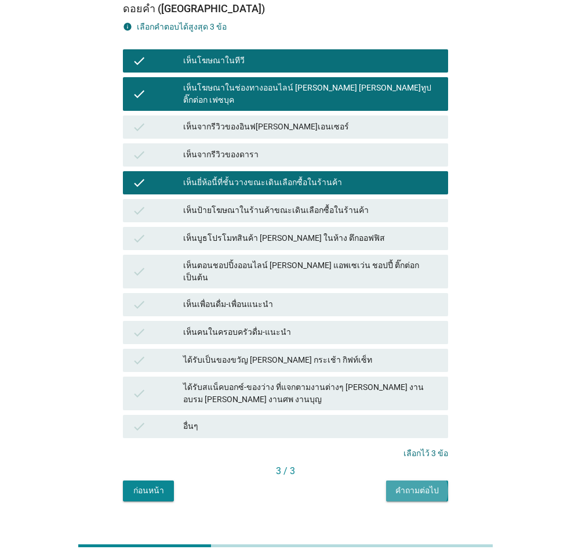
click at [413, 484] on div "คำถามต่อไป" at bounding box center [418, 490] width 44 height 12
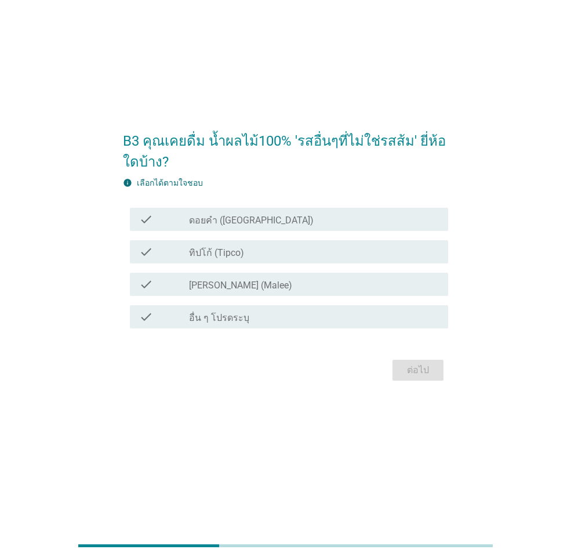
scroll to position [0, 0]
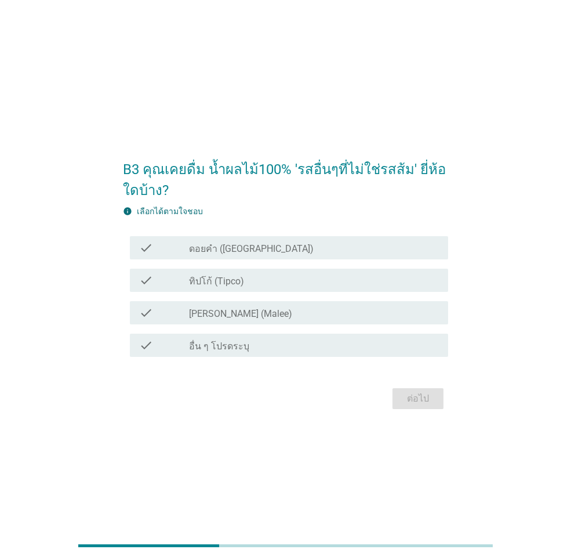
click at [245, 254] on label "ดอยคำ ([GEOGRAPHIC_DATA])" at bounding box center [251, 249] width 125 height 12
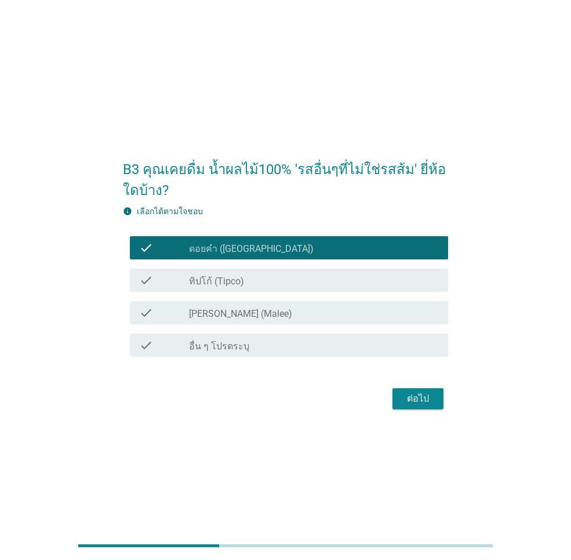
click at [236, 278] on label "ทิปโก้ (Tipco)" at bounding box center [216, 282] width 55 height 12
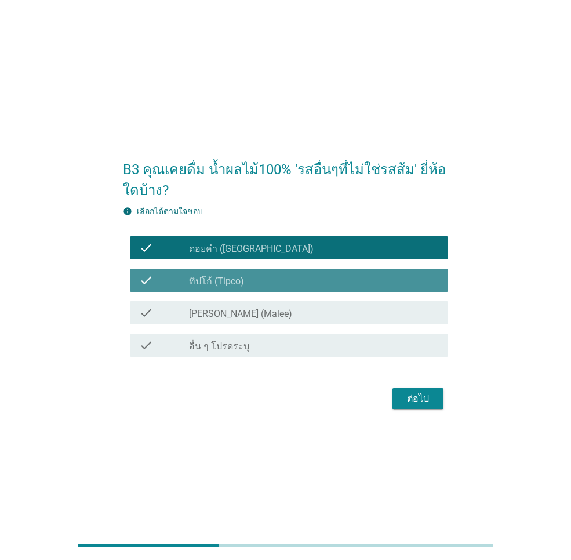
click at [237, 312] on label "[PERSON_NAME] (Malee)" at bounding box center [240, 314] width 103 height 12
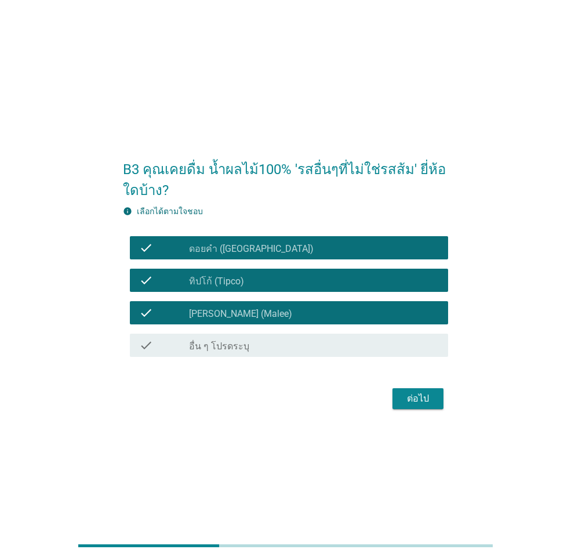
click at [418, 404] on div "ต่อไป" at bounding box center [418, 399] width 32 height 14
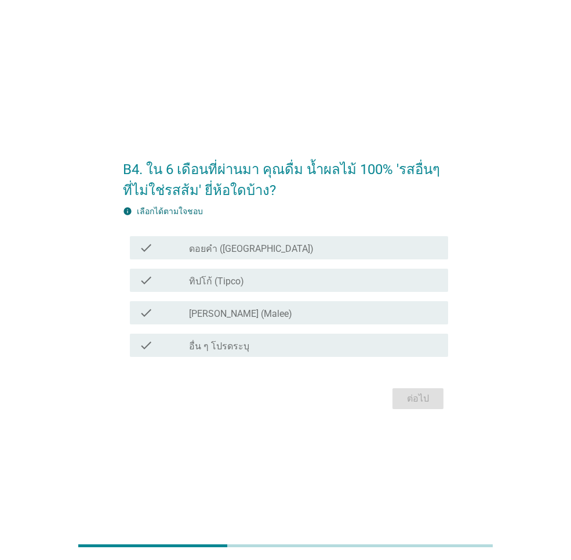
click at [247, 236] on div "check check_box ดอยคำ ([GEOGRAPHIC_DATA])" at bounding box center [285, 247] width 325 height 32
click at [240, 270] on div "check check_box ทิปโก้ (Tipco)" at bounding box center [289, 280] width 319 height 23
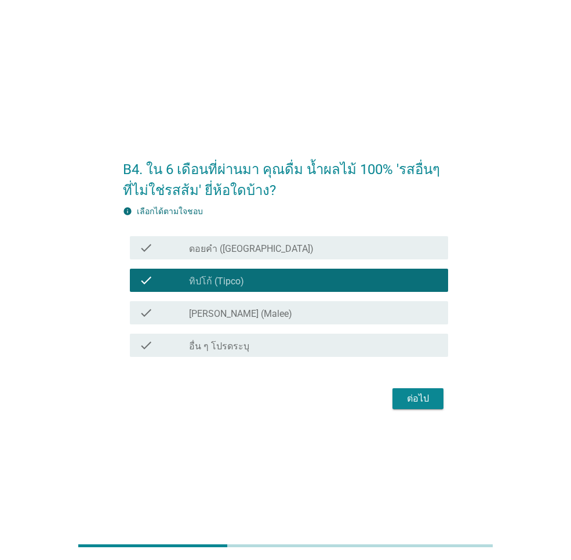
click at [239, 249] on label "ดอยคำ ([GEOGRAPHIC_DATA])" at bounding box center [251, 249] width 125 height 12
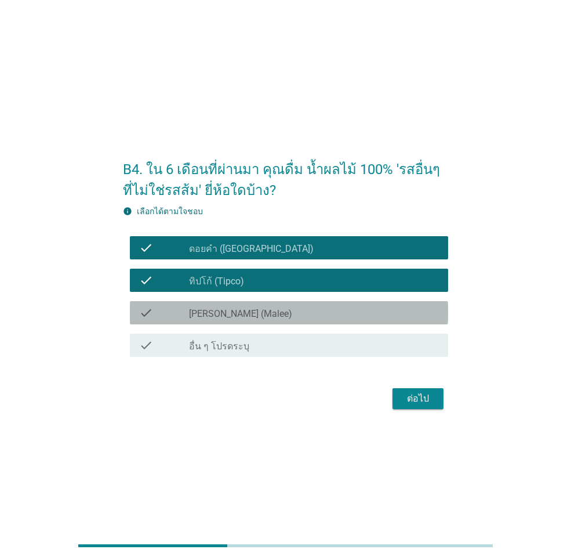
click at [236, 306] on div "check_box [PERSON_NAME] (Malee)" at bounding box center [314, 313] width 250 height 14
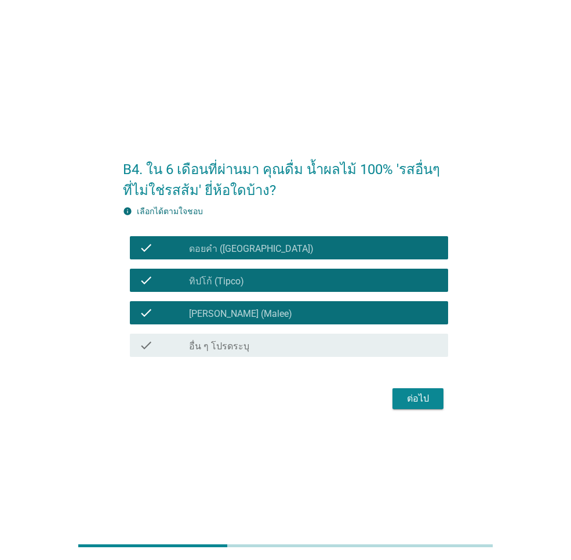
click at [421, 400] on div "ต่อไป" at bounding box center [418, 399] width 32 height 14
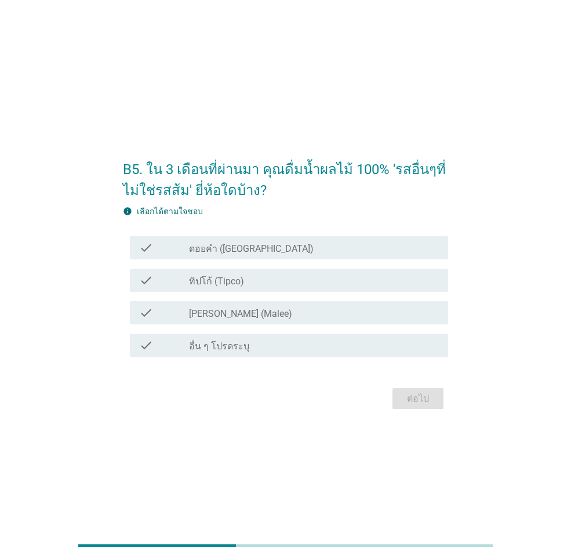
click at [255, 246] on label "ดอยคำ ([GEOGRAPHIC_DATA])" at bounding box center [251, 249] width 125 height 12
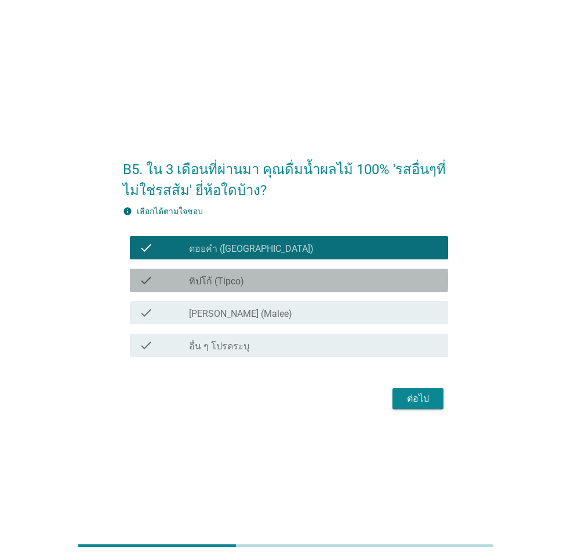
click at [255, 277] on div "check_box ทิปโก้ (Tipco)" at bounding box center [314, 280] width 250 height 14
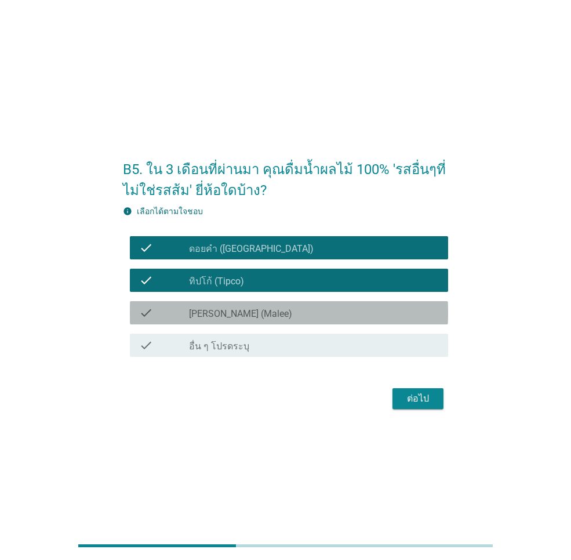
click at [258, 305] on div "check check_box [PERSON_NAME] (Malee)" at bounding box center [289, 312] width 319 height 23
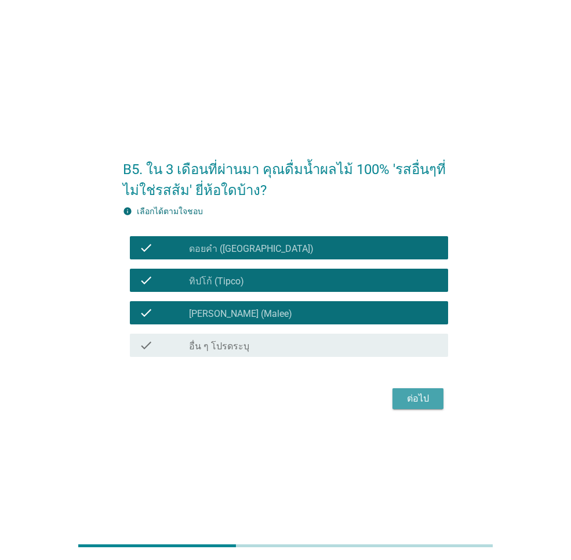
click at [403, 404] on div "ต่อไป" at bounding box center [418, 399] width 32 height 14
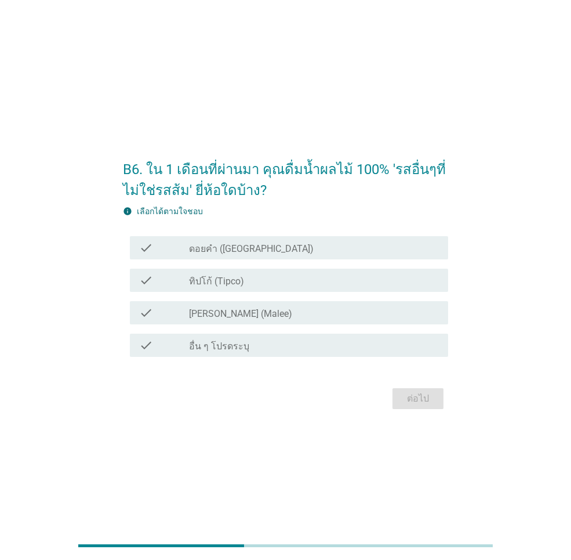
click at [249, 252] on label "ดอยคำ ([GEOGRAPHIC_DATA])" at bounding box center [251, 249] width 125 height 12
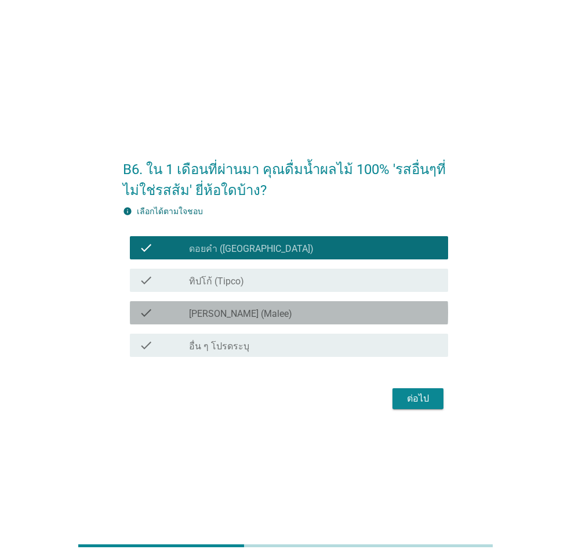
click at [243, 318] on div "check_box [PERSON_NAME] (Malee)" at bounding box center [314, 313] width 250 height 14
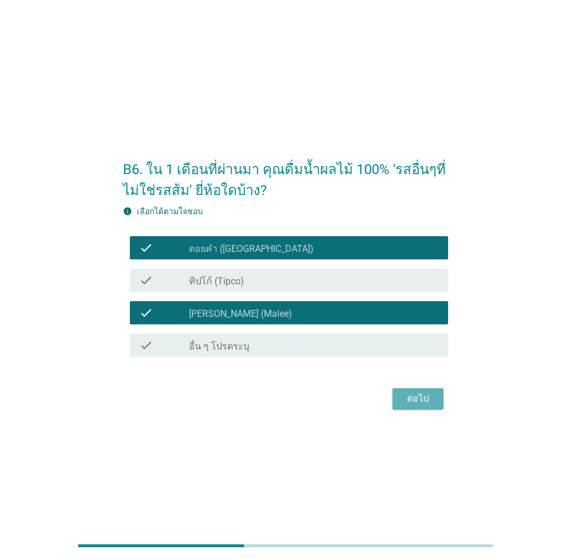
click at [410, 392] on div "ต่อไป" at bounding box center [418, 399] width 32 height 14
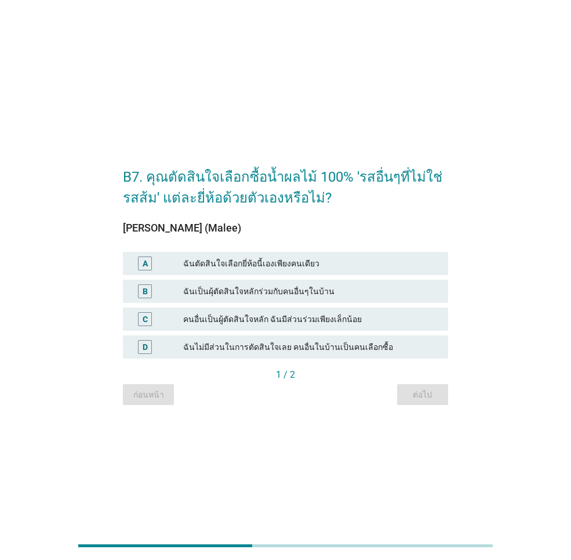
click at [338, 263] on div "ฉันตัดสินใจเลือกยี่ห้อนี้เองเพียงคนเดียว" at bounding box center [311, 263] width 256 height 14
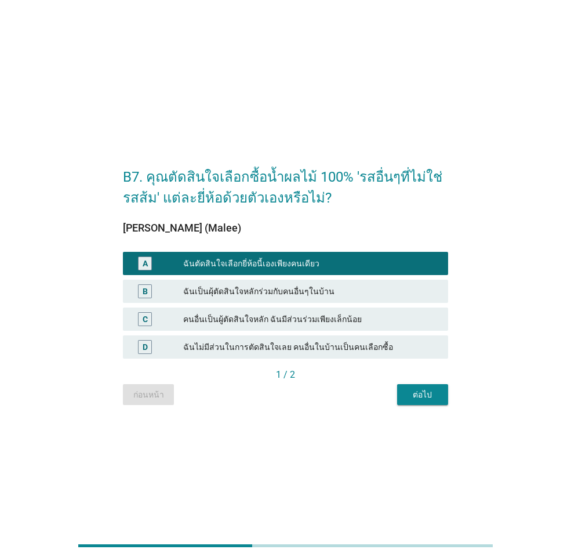
click at [414, 395] on div "ต่อไป" at bounding box center [423, 395] width 32 height 12
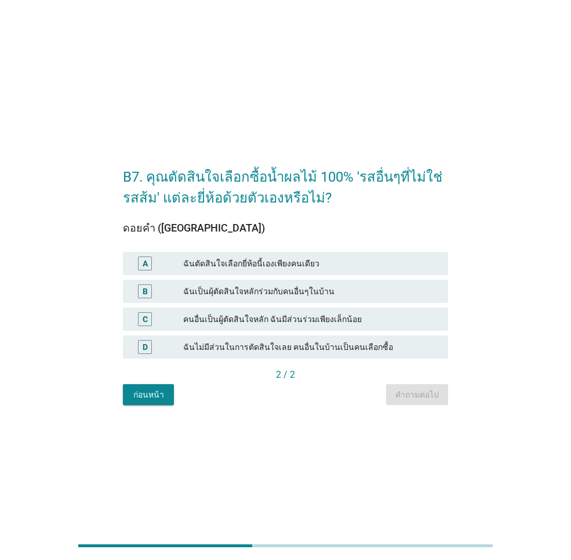
click at [314, 272] on div "A ฉันตัดสินใจเลือกยี่ห้อนี้เองเพียงคนเดียว" at bounding box center [285, 263] width 325 height 23
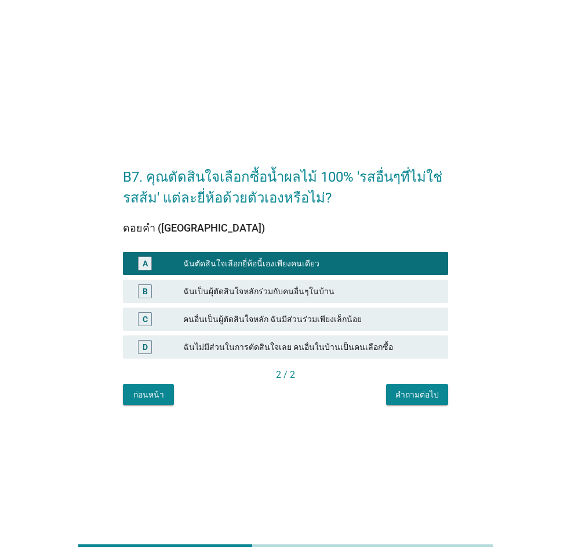
click at [421, 398] on div "คำถามต่อไป" at bounding box center [418, 395] width 44 height 12
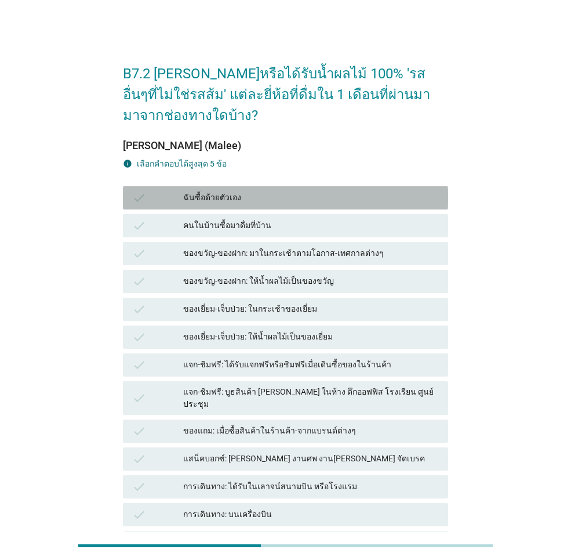
click at [238, 198] on div "ฉันซื้อด้วยตัวเอง" at bounding box center [311, 198] width 256 height 14
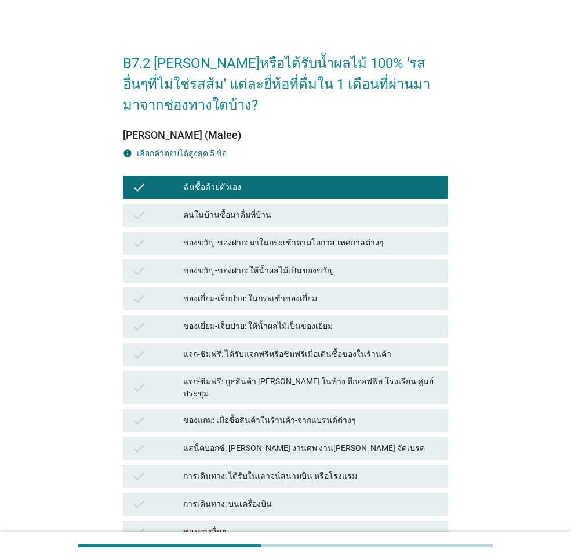
scroll to position [126, 0]
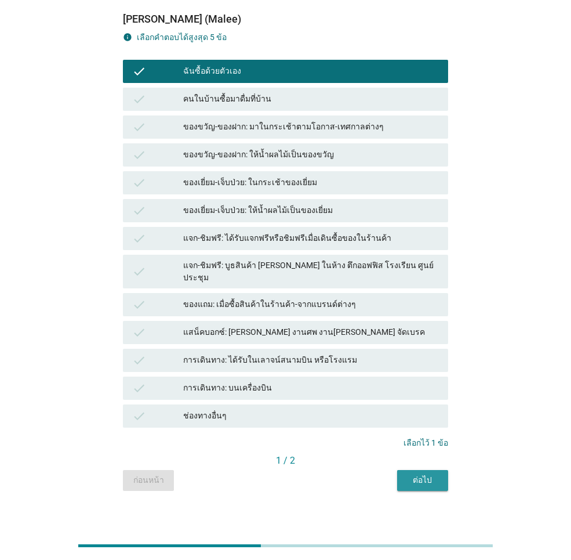
click at [417, 474] on div "ต่อไป" at bounding box center [423, 480] width 32 height 12
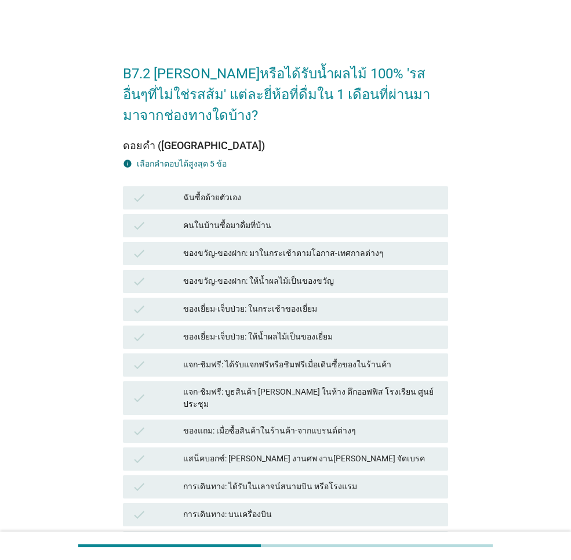
click at [274, 195] on div "ฉันซื้อด้วยตัวเอง" at bounding box center [311, 198] width 256 height 14
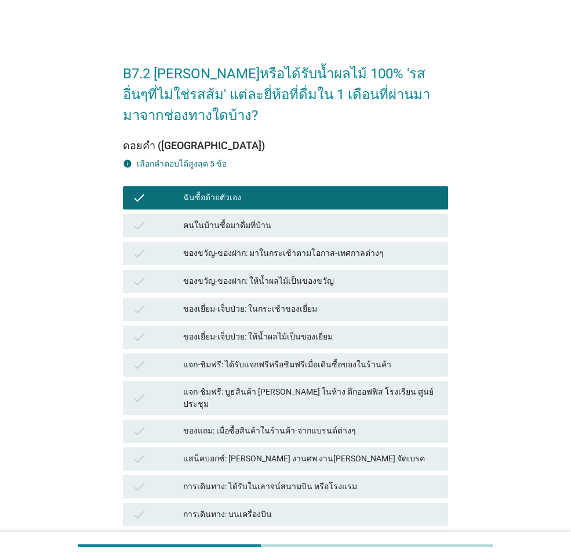
scroll to position [126, 0]
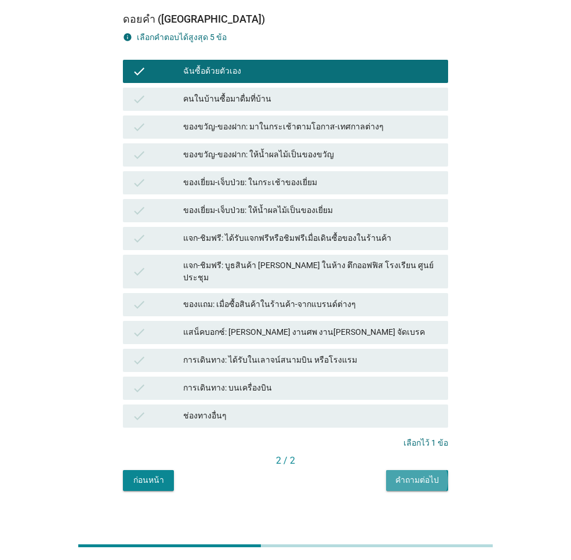
click at [409, 474] on div "คำถามต่อไป" at bounding box center [418, 480] width 44 height 12
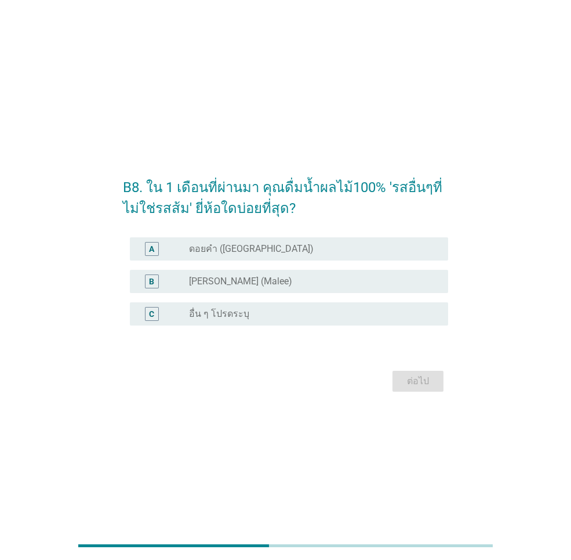
click at [244, 254] on label "ดอยคำ ([GEOGRAPHIC_DATA])" at bounding box center [251, 249] width 125 height 12
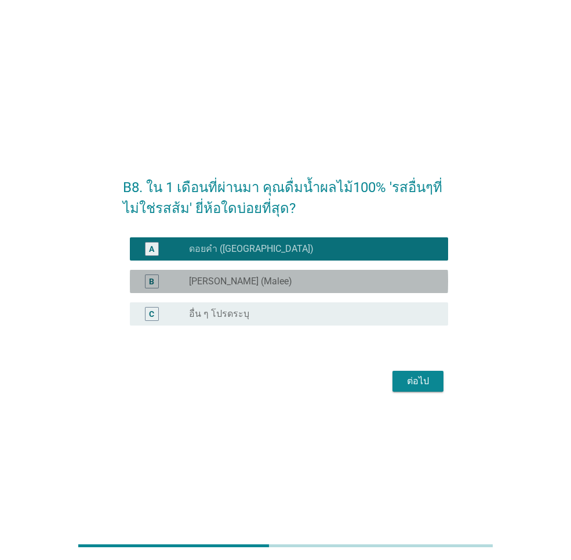
click at [234, 283] on label "[PERSON_NAME] (Malee)" at bounding box center [240, 282] width 103 height 12
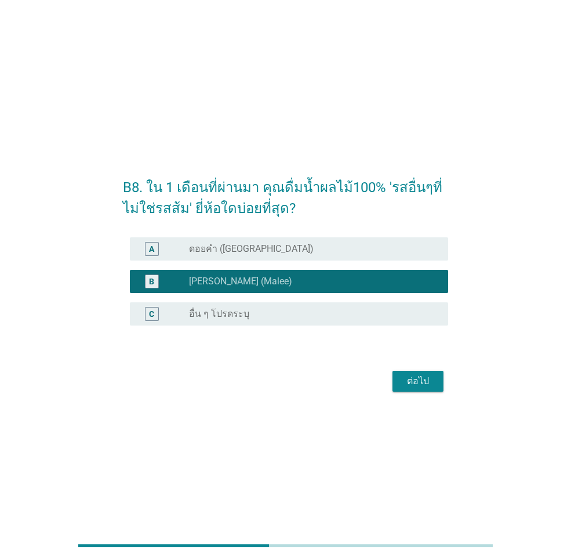
click at [280, 249] on div "radio_button_unchecked ดอยคำ (Doi-Khham)" at bounding box center [309, 249] width 241 height 12
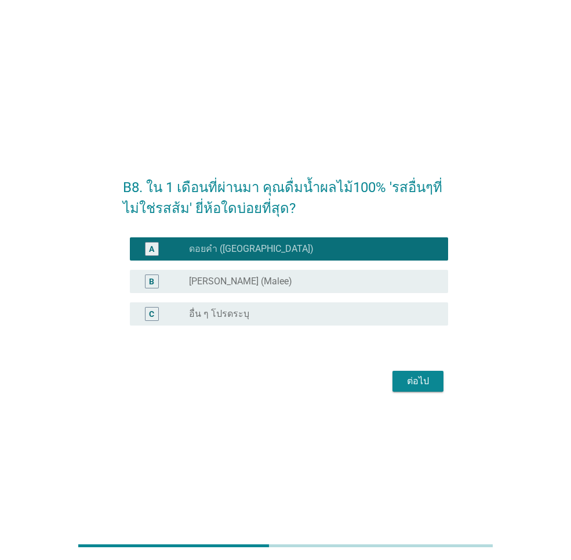
click at [417, 384] on div "ต่อไป" at bounding box center [418, 381] width 32 height 14
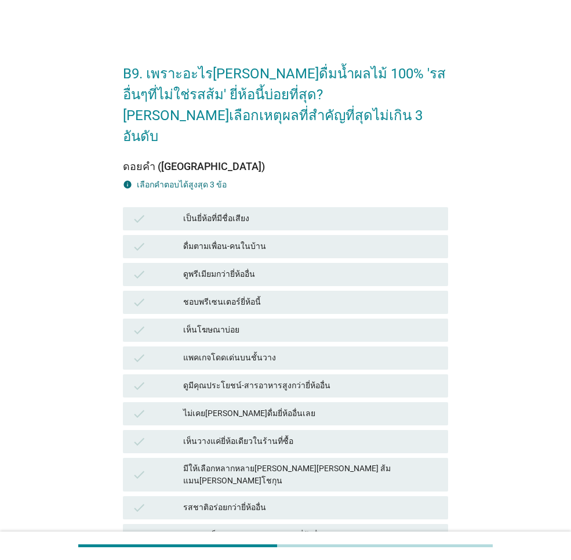
click at [263, 212] on div "เป็นยี่ห้อที่มีชื่อเสียง" at bounding box center [311, 219] width 256 height 14
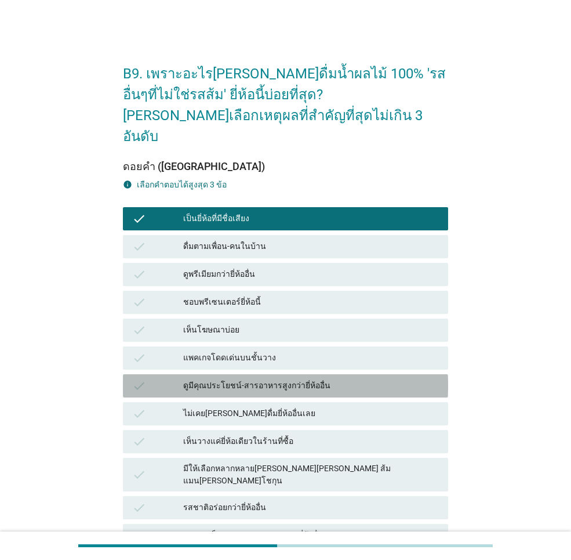
click at [319, 379] on div "ดูมีคุณประโยชน์-สารอาหารสูงกว่ายี่ห้ออื่น" at bounding box center [311, 386] width 256 height 14
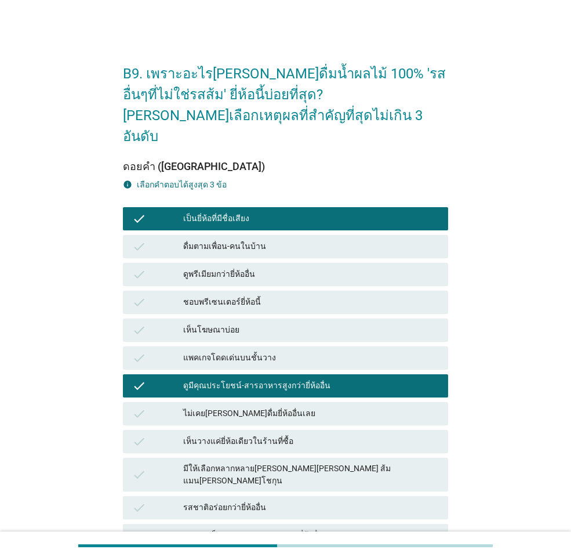
scroll to position [116, 0]
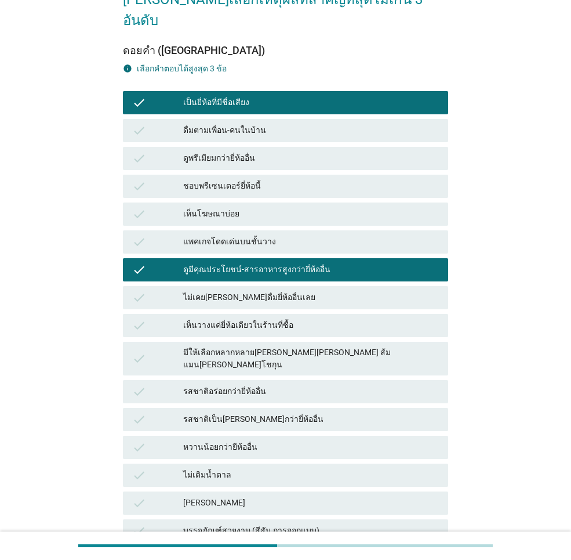
click at [300, 385] on div "รสชาติอร่อยกว่ายี่ห้ออื่น" at bounding box center [311, 392] width 256 height 14
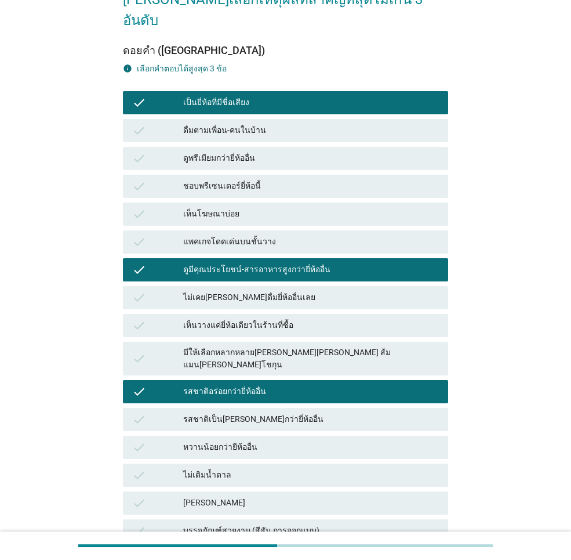
scroll to position [321, 0]
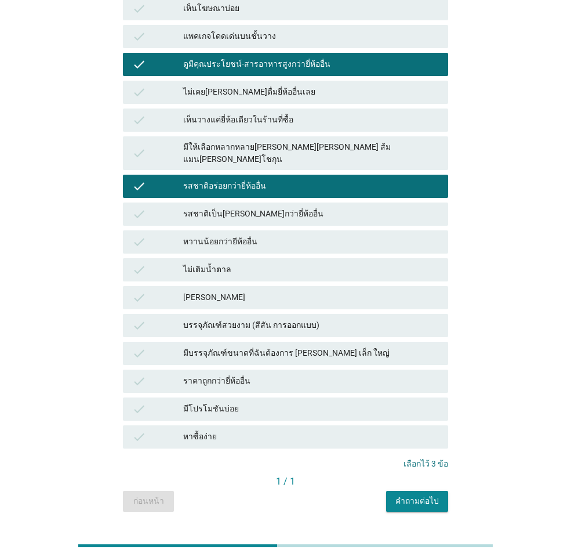
click at [421, 495] on div "คำถามต่อไป" at bounding box center [418, 501] width 44 height 12
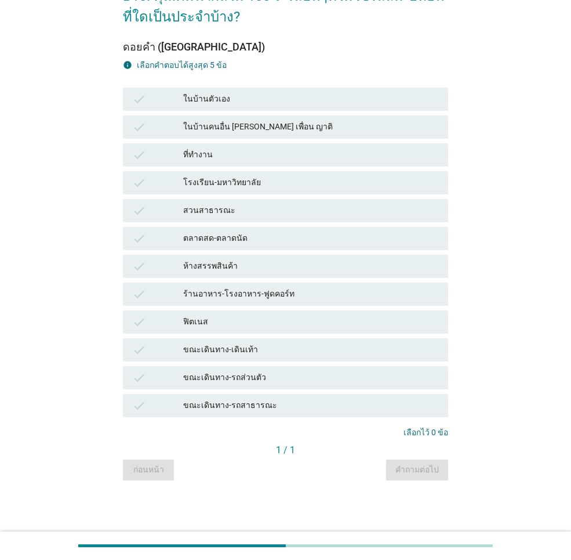
scroll to position [0, 0]
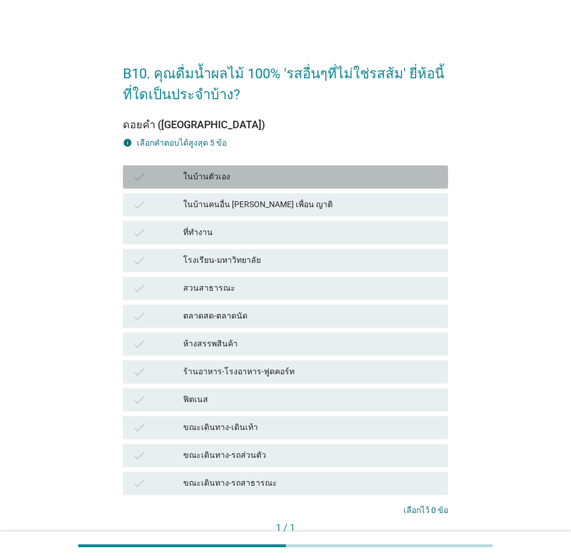
click at [267, 182] on div "ในบ้านตัวเอง" at bounding box center [311, 177] width 256 height 14
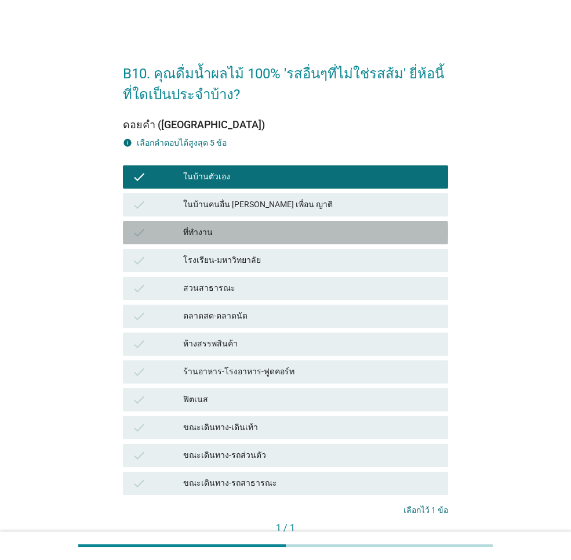
click at [258, 234] on div "ที่ทำงาน" at bounding box center [311, 233] width 256 height 14
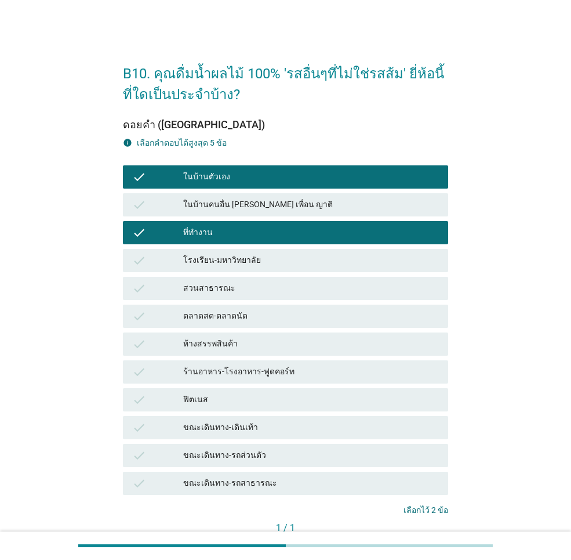
click at [277, 377] on div "ร้านอาหาร-โรงอาหาร-ฟูดคอร์ท" at bounding box center [311, 372] width 256 height 14
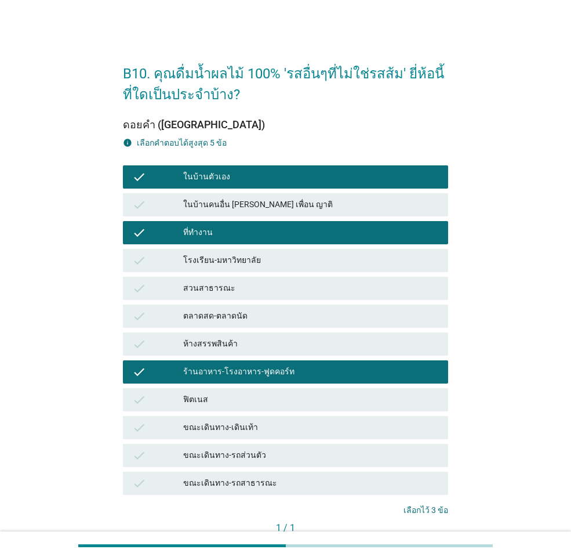
scroll to position [78, 0]
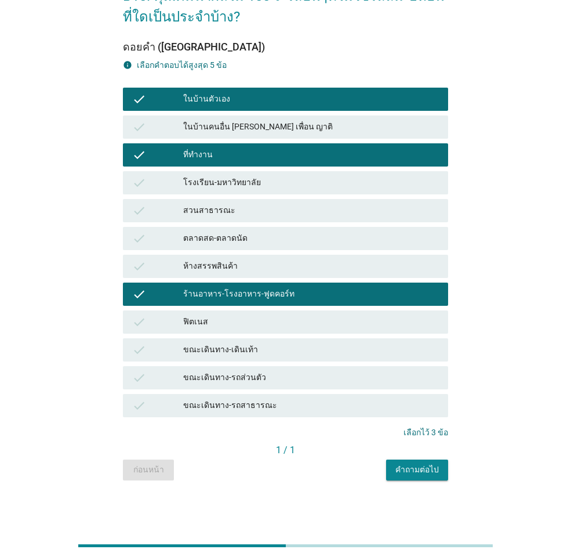
click at [428, 470] on div "คำถามต่อไป" at bounding box center [418, 470] width 44 height 12
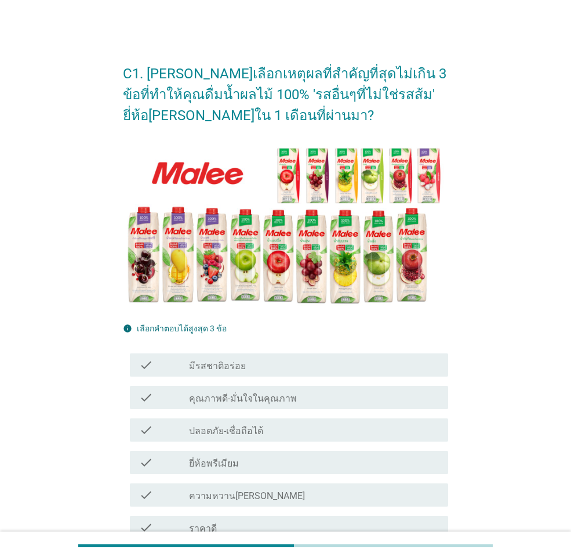
scroll to position [116, 0]
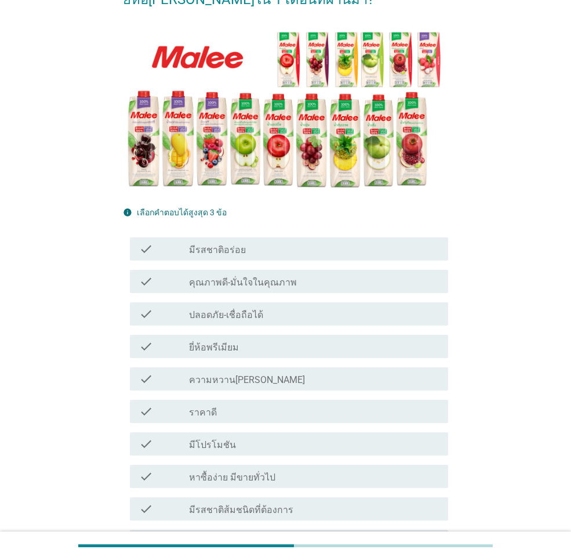
click at [278, 256] on div "check check_box_outline_blank มีรสชาติอร่อย" at bounding box center [289, 248] width 319 height 23
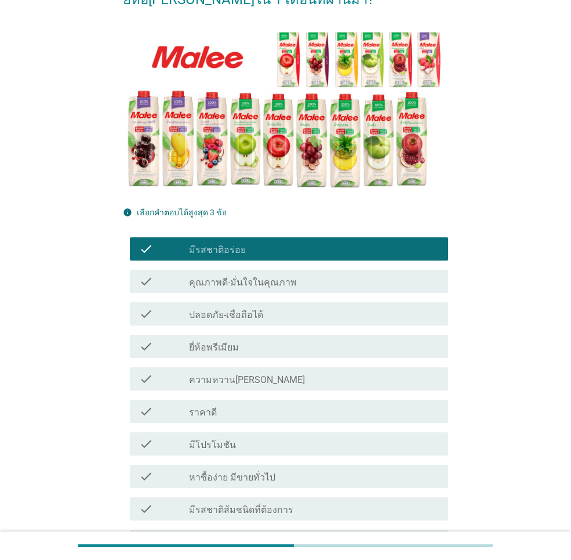
click at [281, 287] on label "คุณภาพดี-มั่นใจในคุณภาพ" at bounding box center [243, 283] width 108 height 12
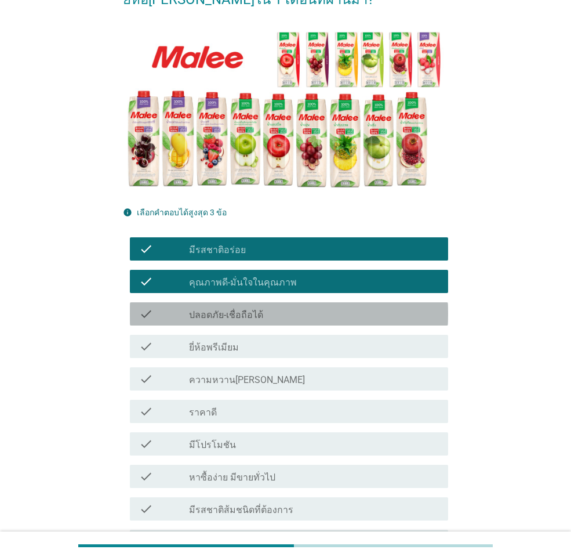
click at [278, 312] on div "check_box_outline_blank ปลอดภัย-เชื่อถือได้" at bounding box center [314, 314] width 250 height 14
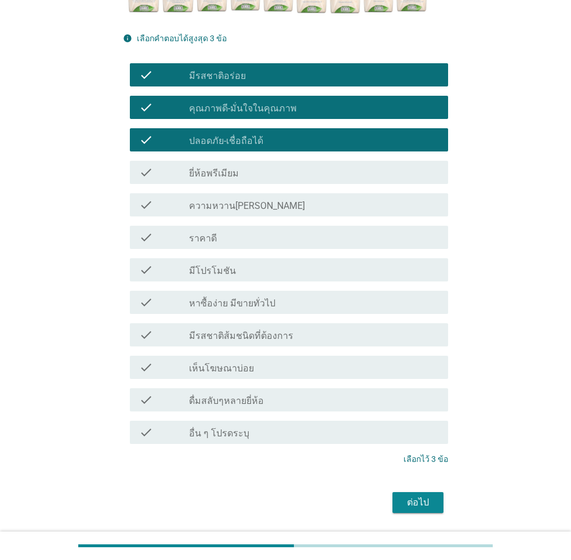
scroll to position [326, 0]
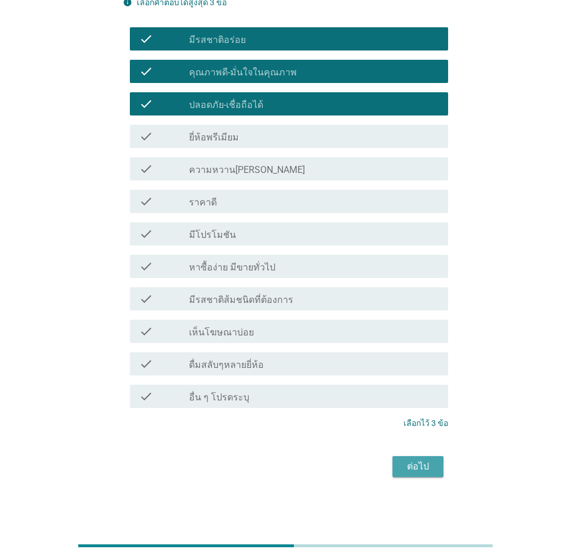
click at [412, 466] on div "ต่อไป" at bounding box center [418, 466] width 32 height 14
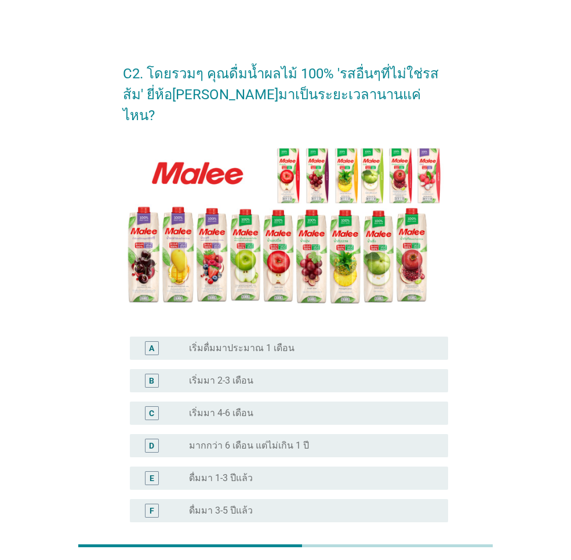
scroll to position [155, 0]
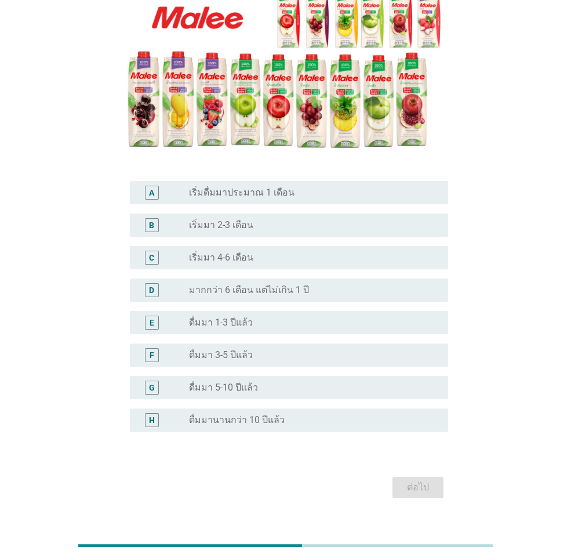
click at [291, 414] on div "radio_button_unchecked ดื่มมานานกว่า 10 ปีแล้ว" at bounding box center [309, 420] width 241 height 12
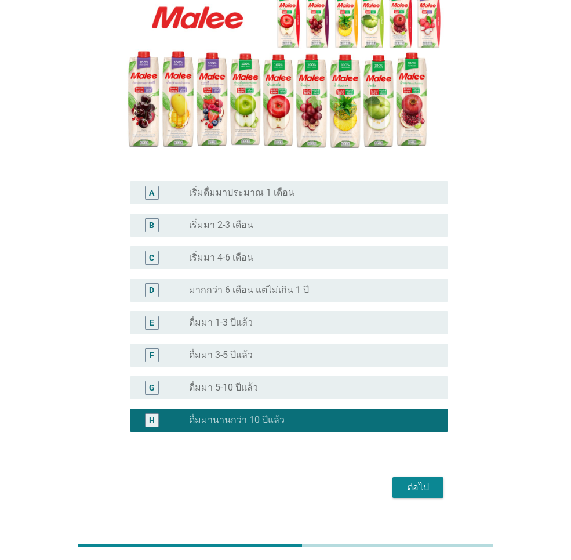
click at [407, 480] on div "ต่อไป" at bounding box center [418, 487] width 32 height 14
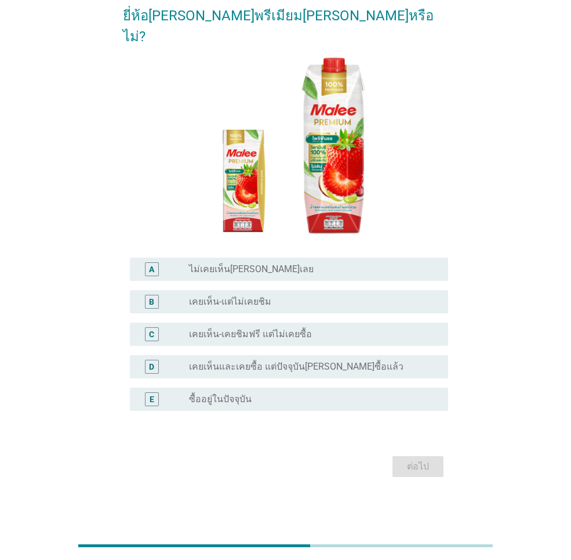
scroll to position [0, 0]
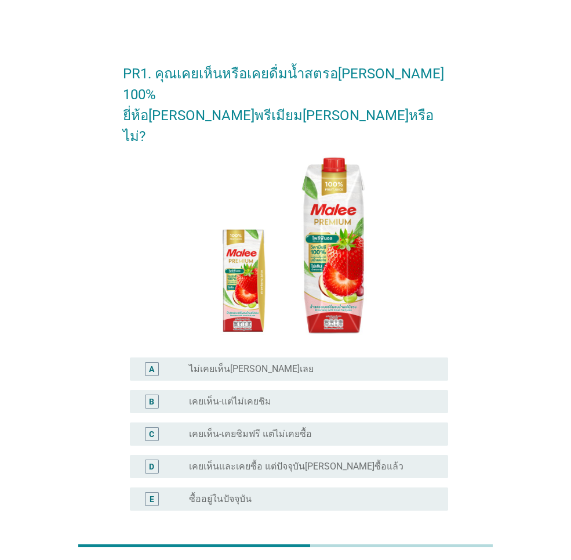
click at [268, 493] on div "radio_button_unchecked ซื้ออยู่ในปัจจุบัน" at bounding box center [309, 499] width 241 height 12
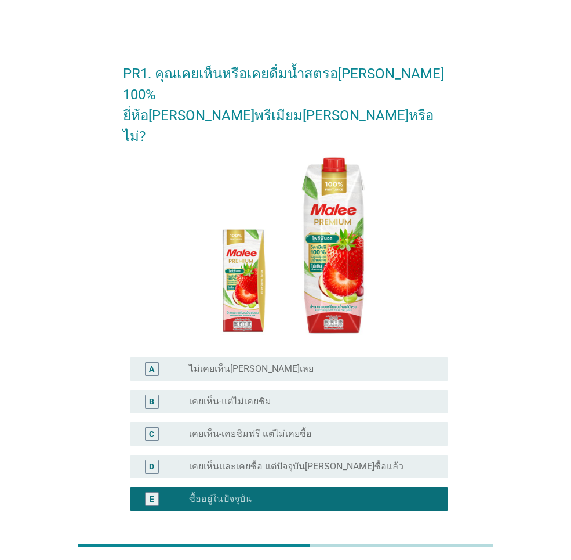
click at [423, 559] on div "ต่อไป" at bounding box center [418, 566] width 32 height 14
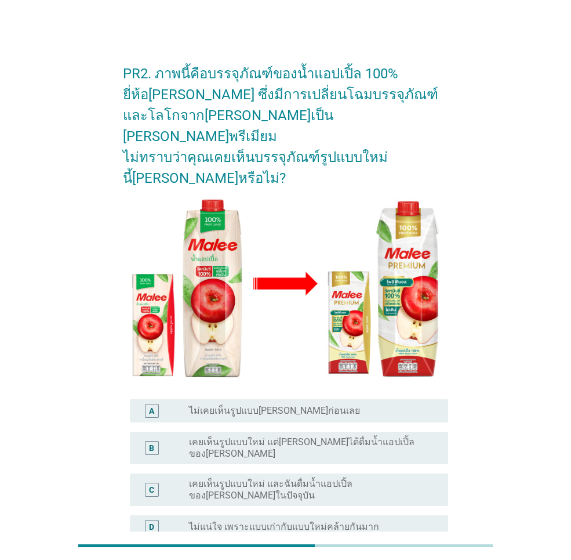
scroll to position [88, 0]
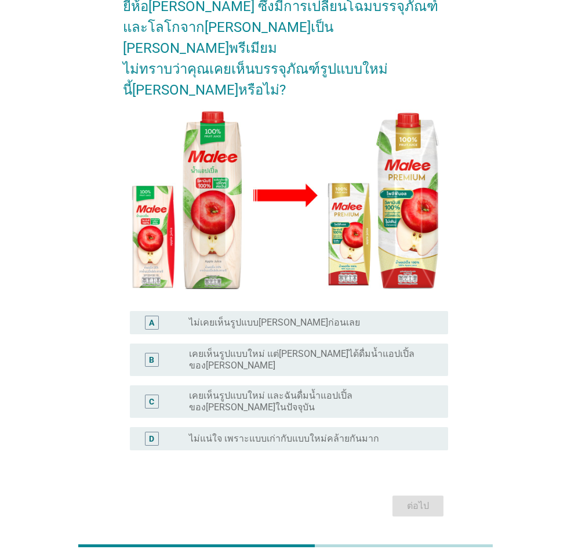
click at [284, 390] on label "เคยเห็นรูปแบบใหม่ และฉันดื่มน้ำแอปเปิ้ลของ[PERSON_NAME]ในปัจจุบัน" at bounding box center [309, 401] width 241 height 23
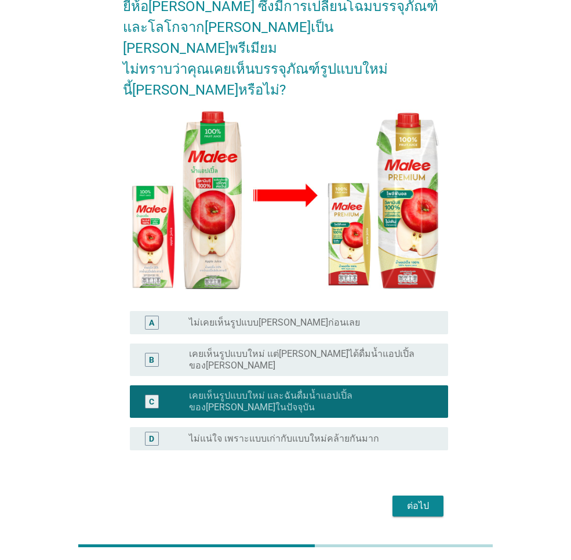
click at [429, 499] on div "ต่อไป" at bounding box center [418, 506] width 32 height 14
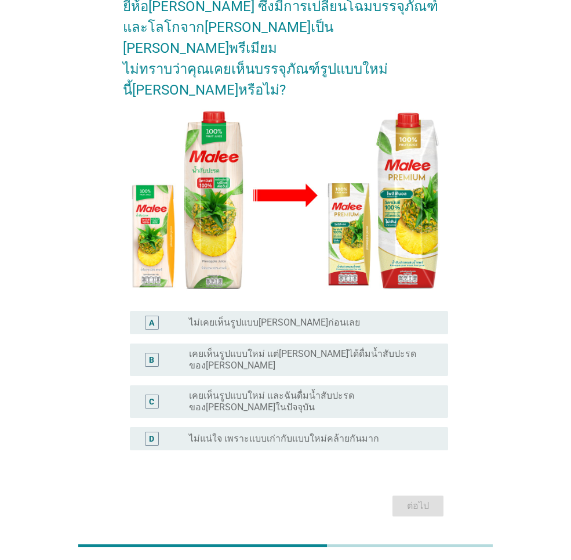
scroll to position [0, 0]
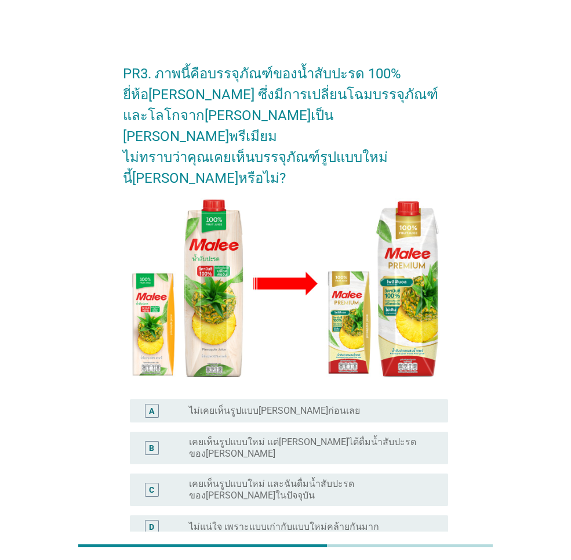
click at [390, 478] on label "เคยเห็นรูปแบบใหม่ และฉันดื่มน้ำสับปะรดของ[PERSON_NAME]ในปัจจุบัน" at bounding box center [309, 489] width 241 height 23
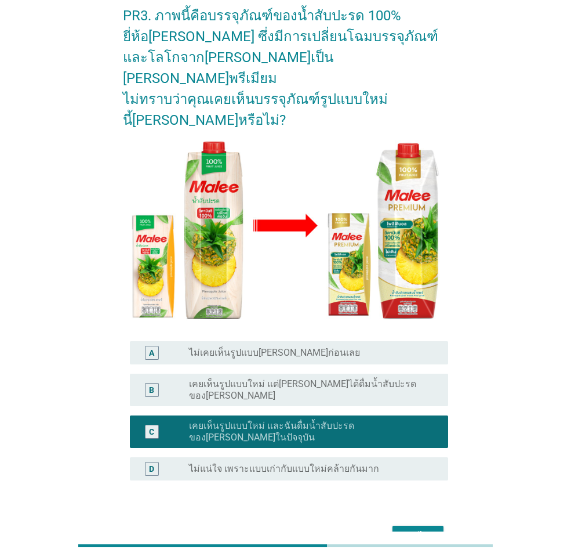
scroll to position [88, 0]
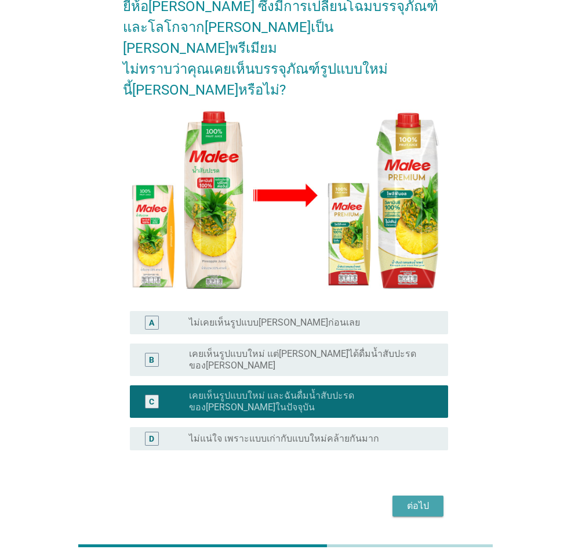
click at [417, 499] on div "ต่อไป" at bounding box center [418, 506] width 32 height 14
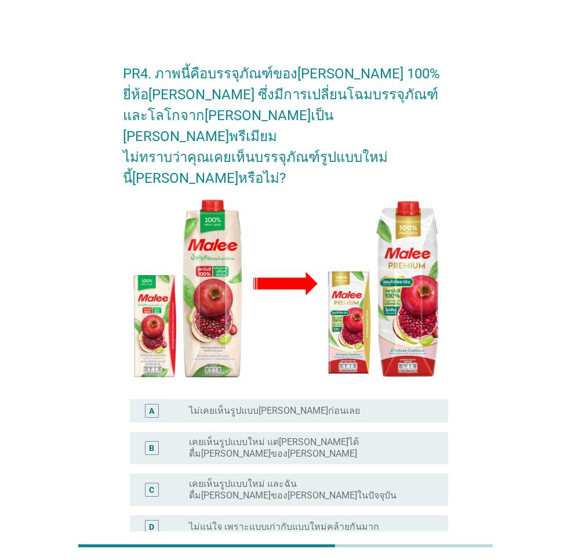
click at [417, 478] on div "radio_button_unchecked เคยเห็นรูปแบบใหม่ และฉันดื่ม[PERSON_NAME]ของ[PERSON_NAME…" at bounding box center [314, 489] width 250 height 23
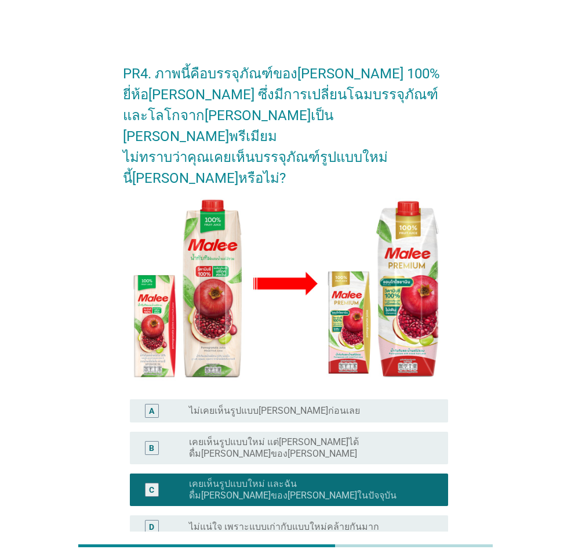
scroll to position [88, 0]
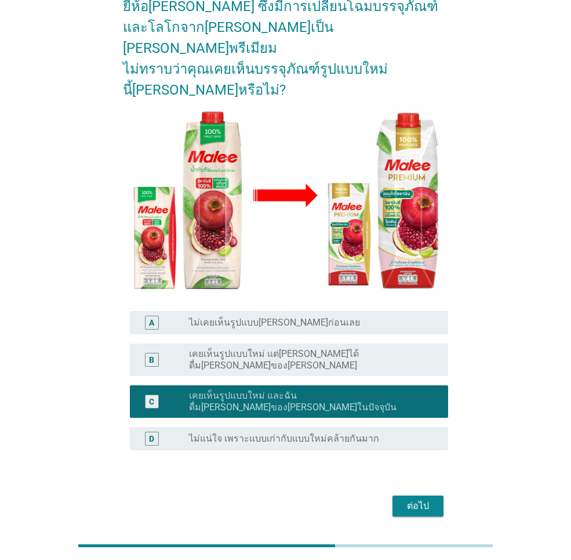
click at [426, 499] on div "ต่อไป" at bounding box center [418, 506] width 32 height 14
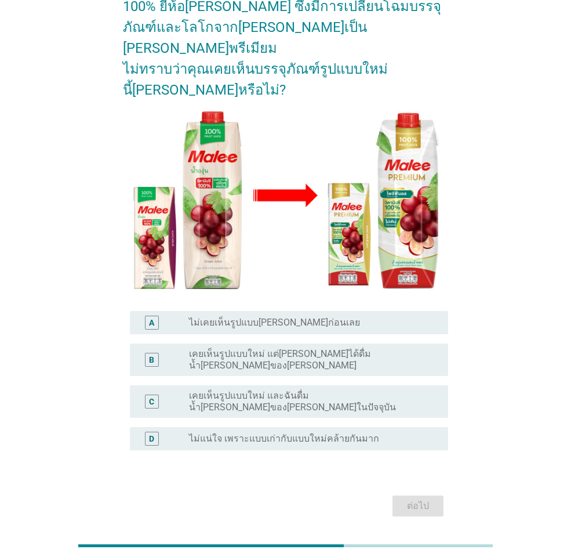
scroll to position [0, 0]
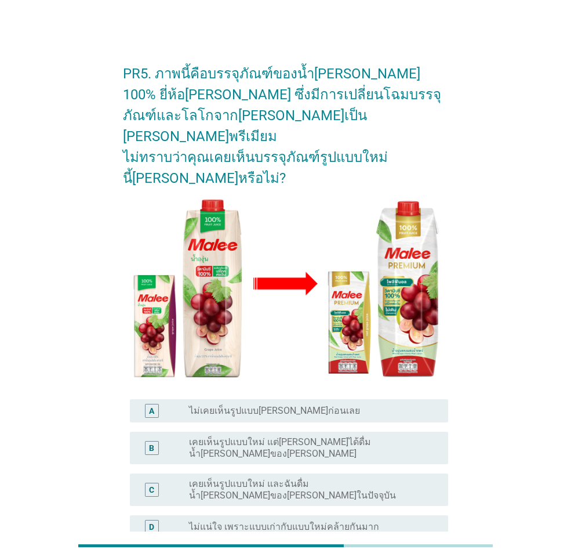
click at [404, 478] on div "radio_button_unchecked เคยเห็นรูปแบบใหม่ และฉันดื่มน้ำ[PERSON_NAME]ของ[PERSON_N…" at bounding box center [309, 489] width 241 height 23
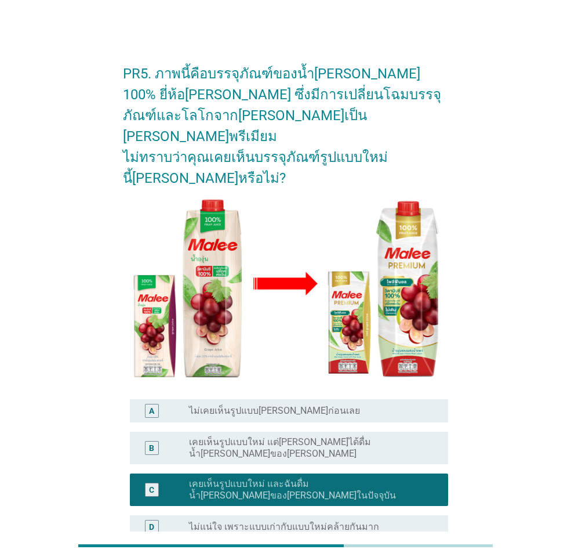
scroll to position [88, 0]
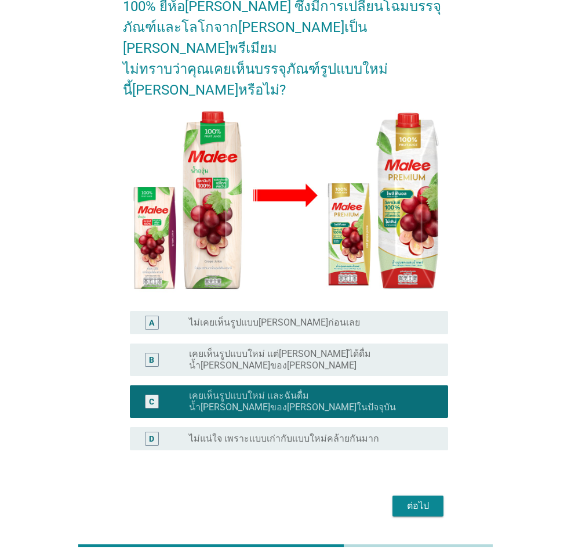
click at [426, 499] on div "ต่อไป" at bounding box center [418, 506] width 32 height 14
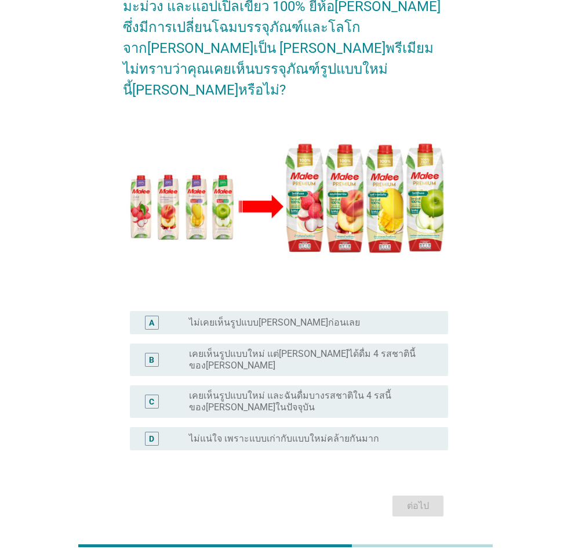
scroll to position [0, 0]
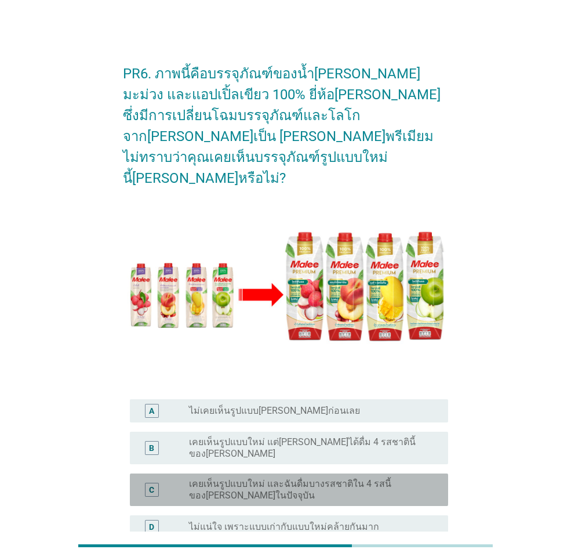
click at [361, 478] on label "เคยเห็นรูปแบบใหม่ และฉันดื่มบางรสชาติใน 4 รสนี้ของ[PERSON_NAME]ในปัจจุบัน" at bounding box center [309, 489] width 241 height 23
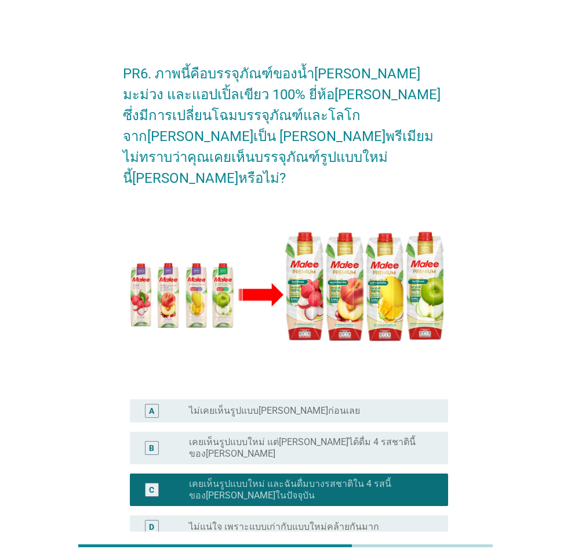
scroll to position [97, 0]
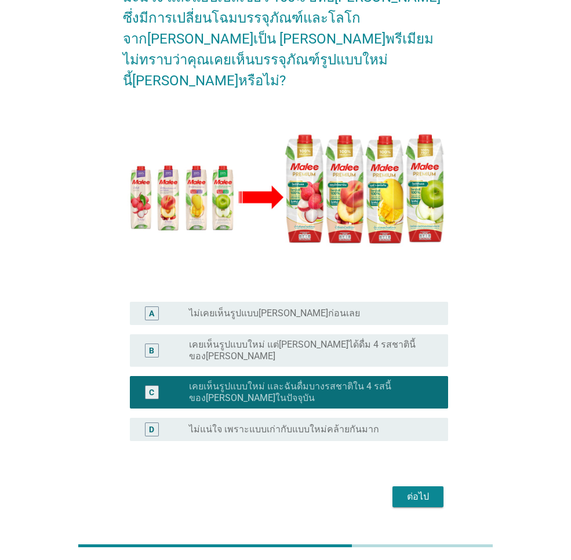
click at [431, 490] on div "ต่อไป" at bounding box center [418, 497] width 32 height 14
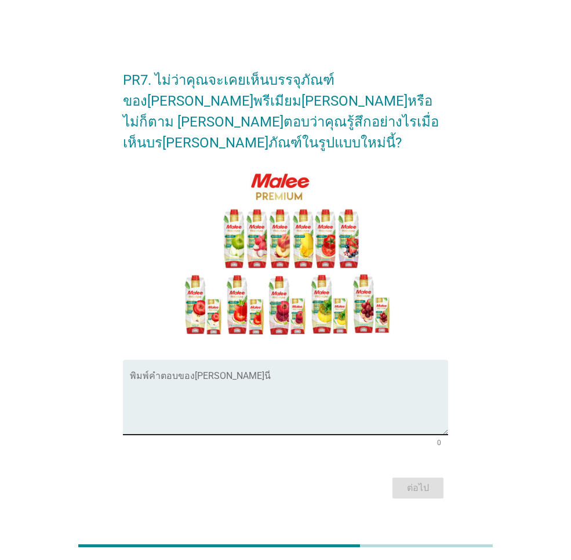
click at [273, 374] on textarea "พิมพ์คำตอบของคุณ ที่นี่" at bounding box center [289, 404] width 319 height 61
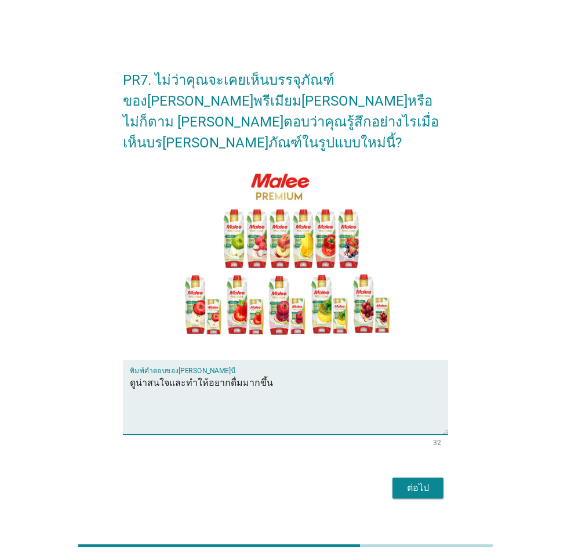
type textarea "ดูน่าสนใจและทำให้อยากดื่มมากขึ้น"
click at [417, 481] on div "ต่อไป" at bounding box center [418, 488] width 32 height 14
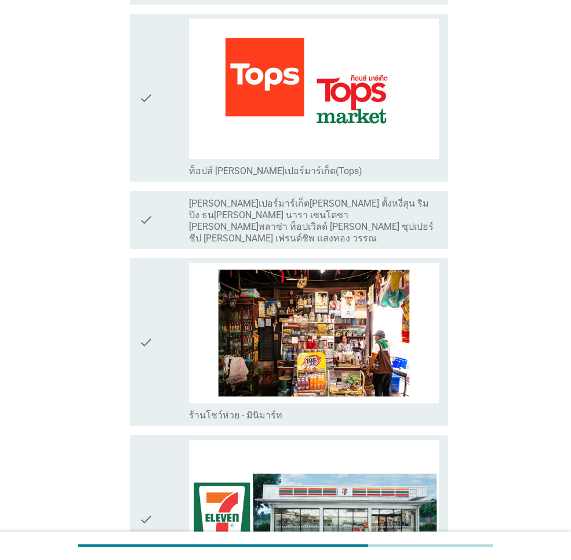
scroll to position [1973, 0]
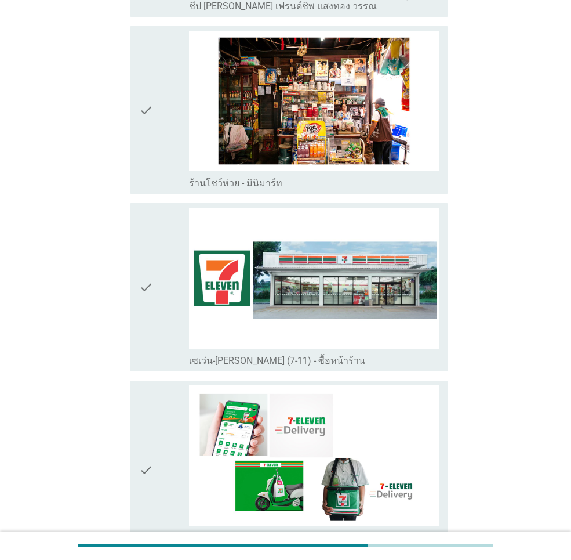
click at [144, 252] on icon "check" at bounding box center [146, 287] width 14 height 158
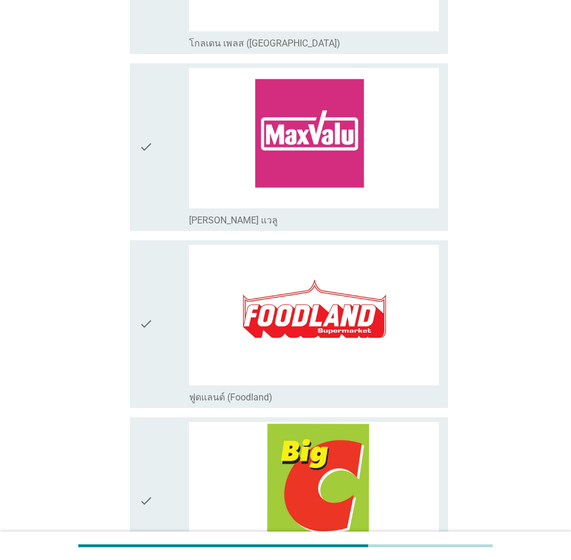
scroll to position [1508, 0]
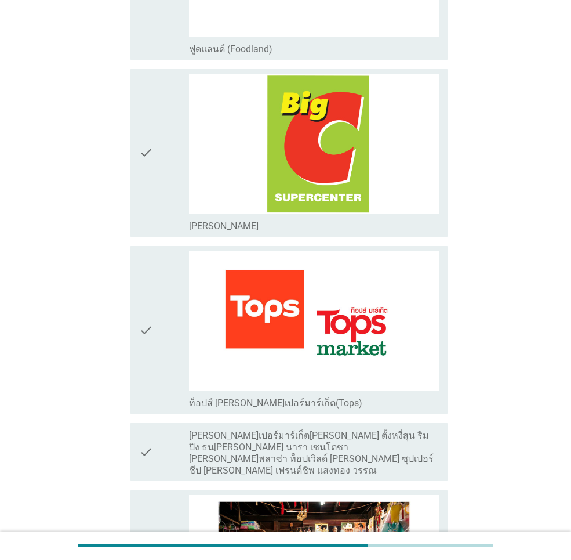
click at [150, 307] on icon "check" at bounding box center [146, 330] width 14 height 158
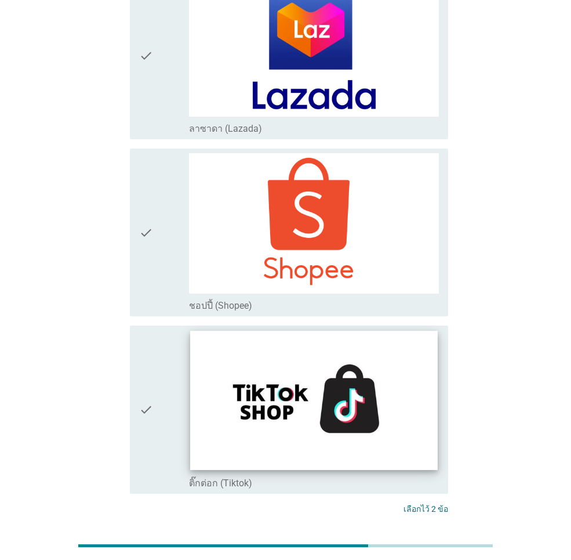
scroll to position [2977, 0]
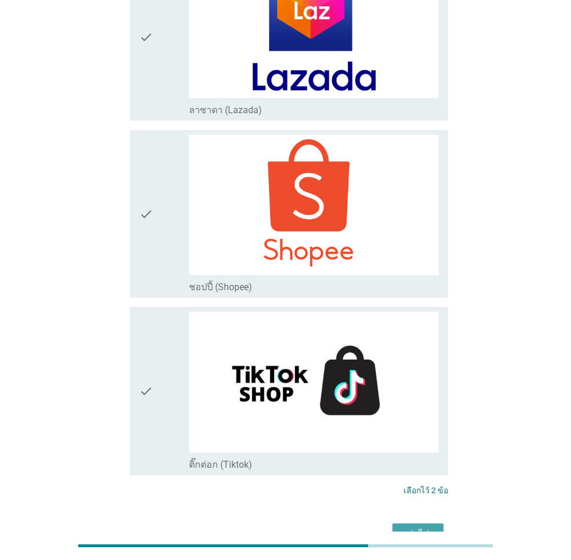
click at [417, 527] on div "ต่อไป" at bounding box center [418, 534] width 32 height 14
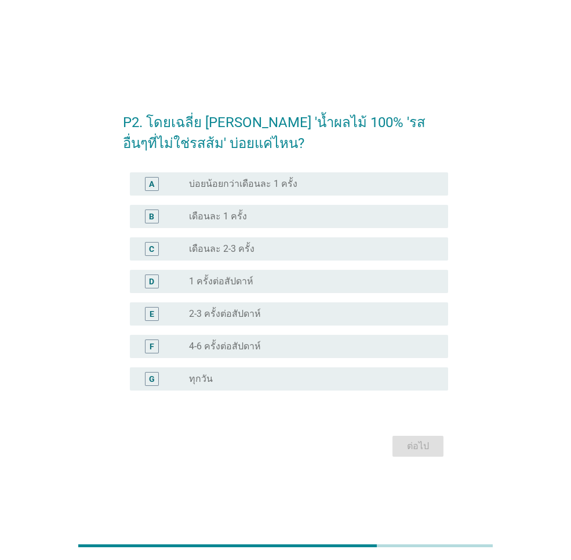
click at [244, 276] on label "1 ครั้งต่อสัปดาห์" at bounding box center [221, 282] width 64 height 12
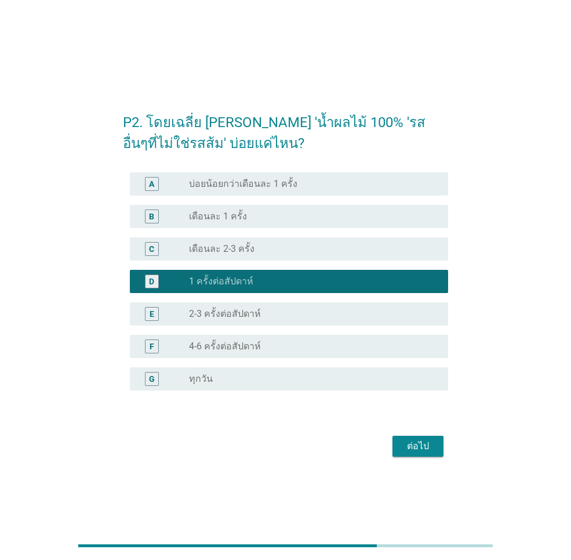
click at [422, 442] on div "ต่อไป" at bounding box center [418, 446] width 32 height 14
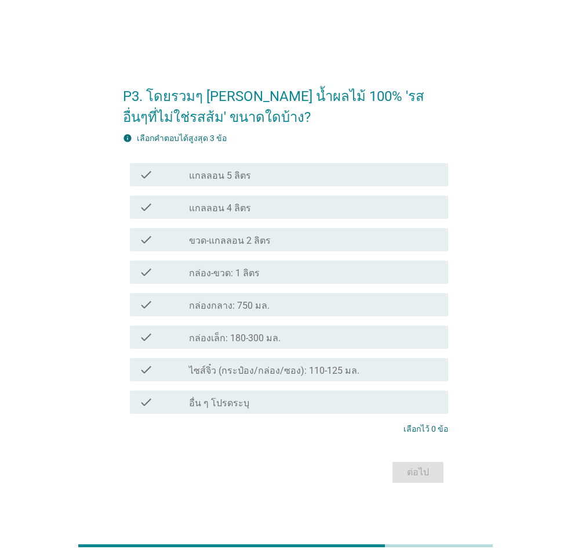
click at [286, 343] on div "check_box_outline_blank กล่องเล็ก: 180-300 มล." at bounding box center [314, 337] width 250 height 14
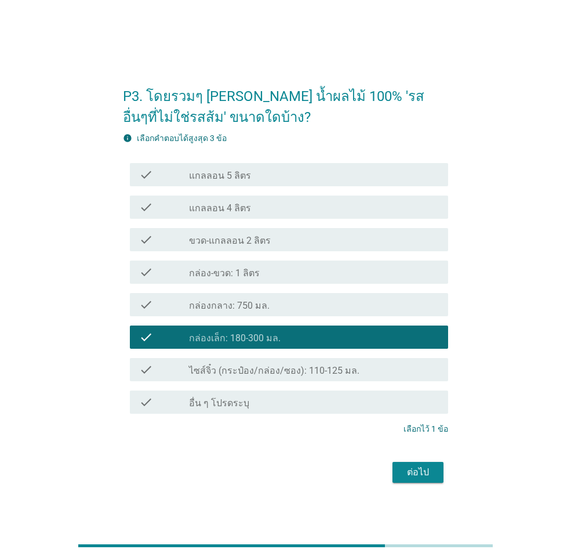
click at [264, 274] on div "check_box_outline_blank กล่อง-ขวด: 1 ลิตร" at bounding box center [314, 272] width 250 height 14
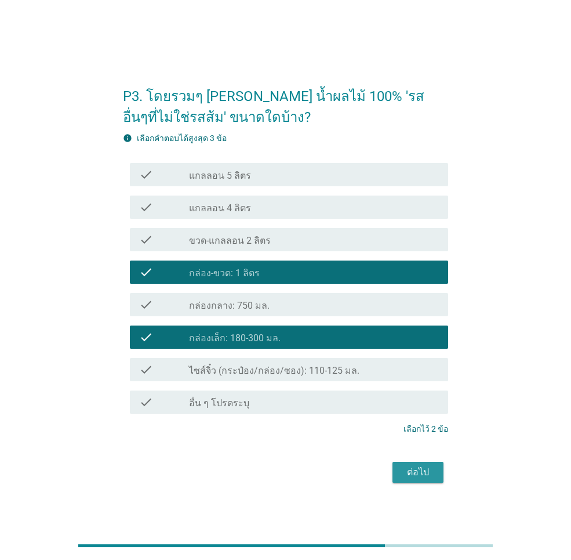
click at [423, 469] on div "ต่อไป" at bounding box center [418, 472] width 32 height 14
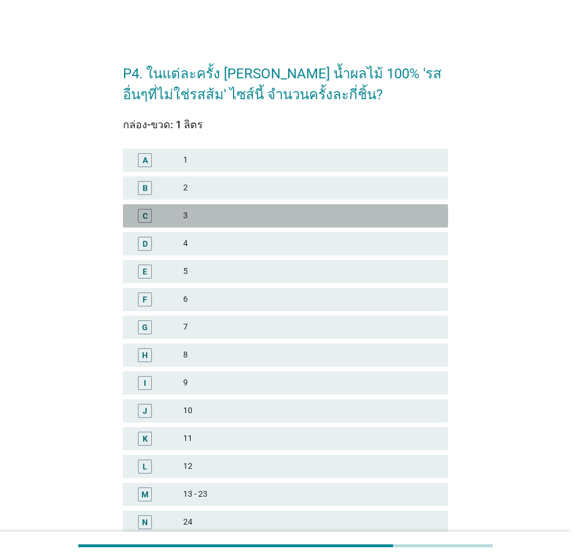
click at [239, 211] on div "3" at bounding box center [311, 216] width 256 height 14
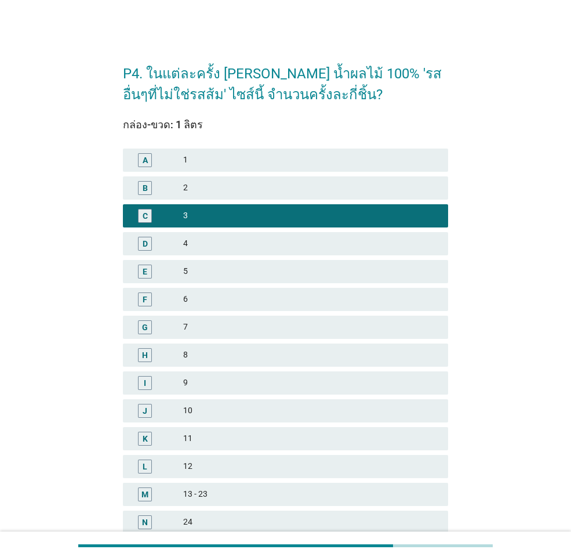
click at [237, 164] on div "1" at bounding box center [311, 160] width 256 height 14
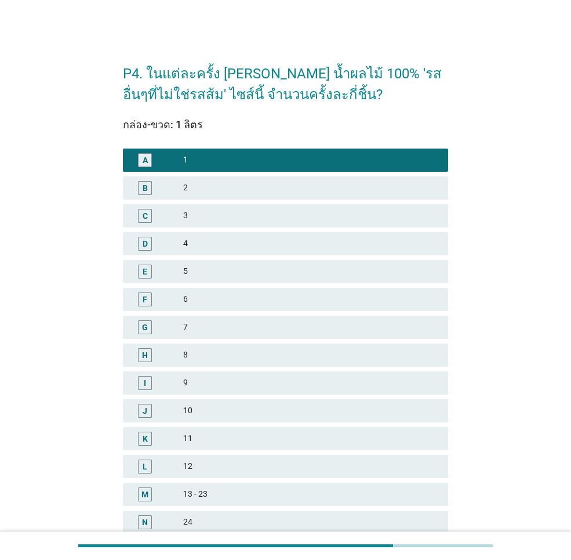
scroll to position [128, 0]
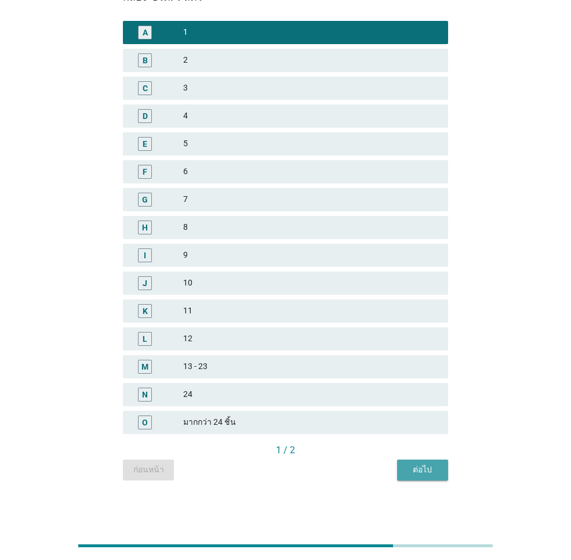
click at [423, 472] on div "ต่อไป" at bounding box center [423, 470] width 32 height 12
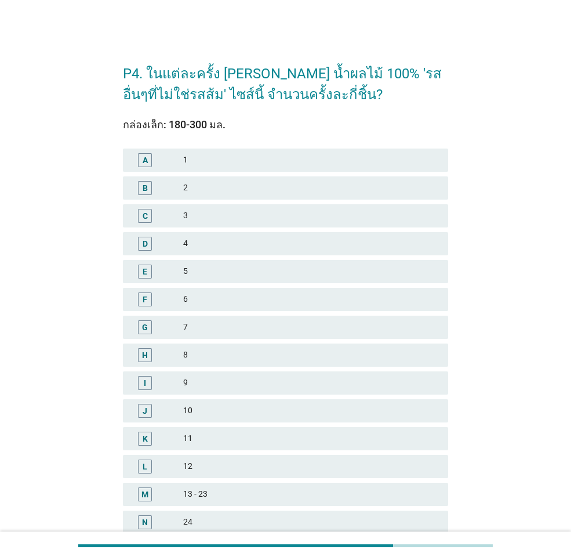
click at [225, 461] on div "12" at bounding box center [311, 466] width 256 height 14
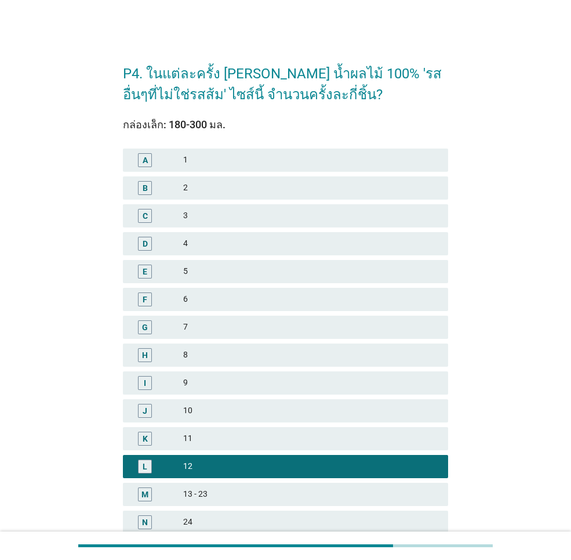
scroll to position [128, 0]
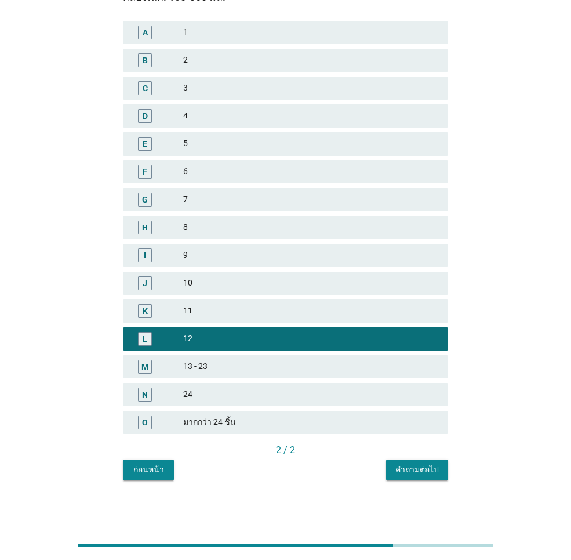
click at [410, 474] on div "คำถามต่อไป" at bounding box center [418, 470] width 44 height 12
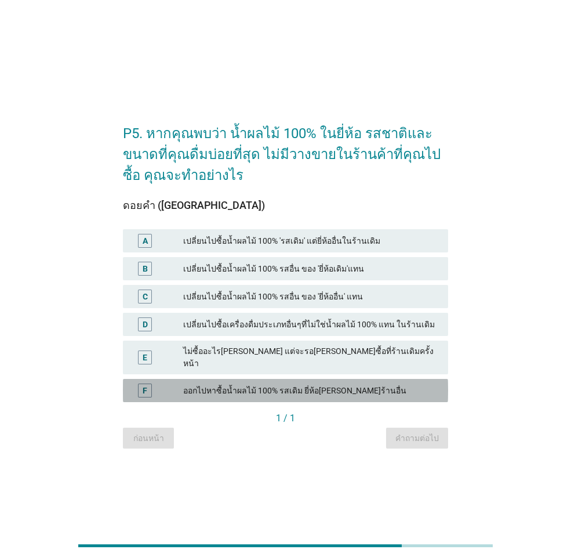
click at [277, 388] on div "ออกไปหาซื้อน้ำผลไม้ 100% รสเดิม ยี่ห้อ[PERSON_NAME]ร้านอื่น" at bounding box center [311, 390] width 256 height 14
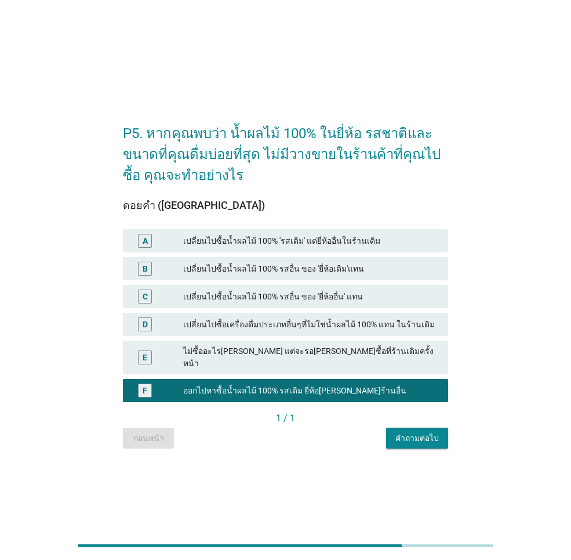
click at [421, 436] on div "คำถามต่อไป" at bounding box center [418, 438] width 44 height 12
